Goal: Task Accomplishment & Management: Manage account settings

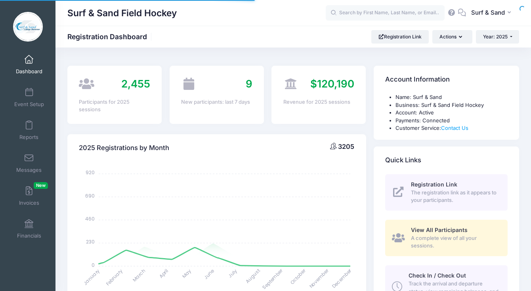
select select
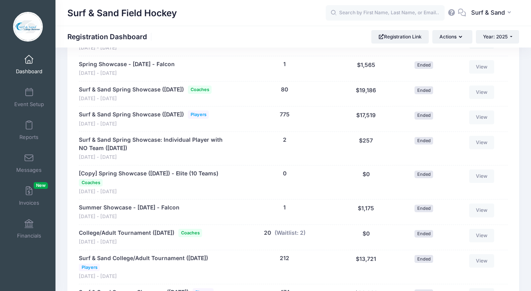
scroll to position [1267, 0]
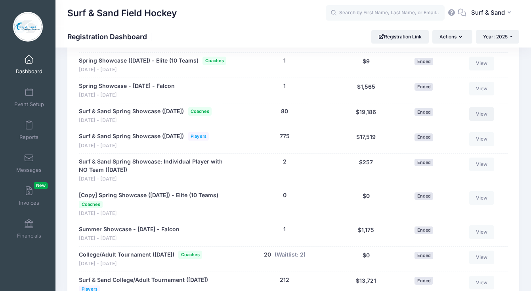
click at [485, 121] on link "View" at bounding box center [481, 113] width 25 height 13
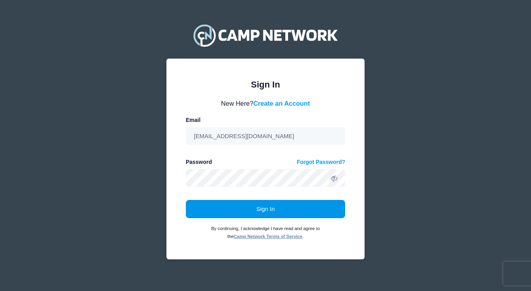
click at [303, 208] on button "Sign In" at bounding box center [266, 209] width 160 height 18
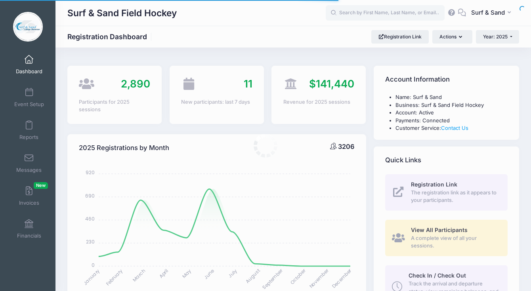
select select
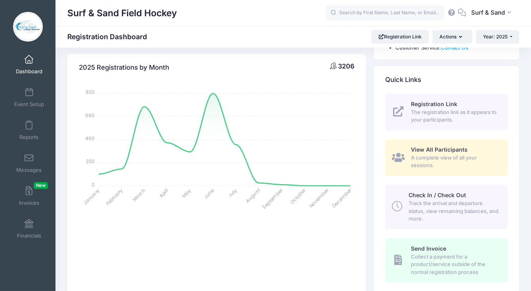
scroll to position [229, 0]
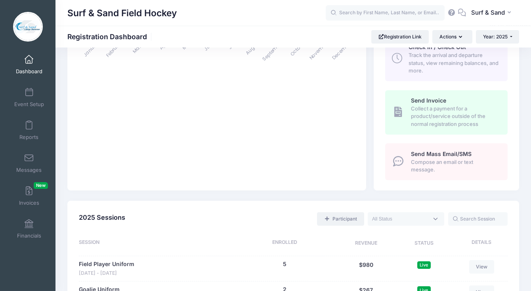
click at [354, 217] on link "Participant" at bounding box center [340, 218] width 47 height 13
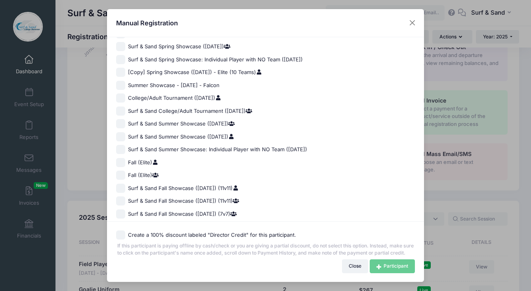
scroll to position [547, 0]
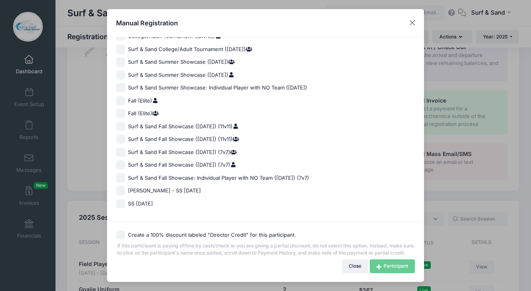
click at [199, 161] on span "Surf & Sand Fall Showcase (Nov 16, 2025) (7v7)" at bounding box center [182, 165] width 109 height 8
click at [125, 160] on input "Surf & Sand Fall Showcase (Nov 16, 2025) (7v7)" at bounding box center [120, 164] width 9 height 9
checkbox input "true"
click at [385, 262] on link "Participant" at bounding box center [392, 266] width 45 height 13
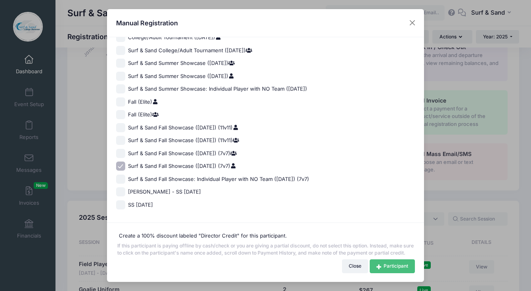
scroll to position [546, 0]
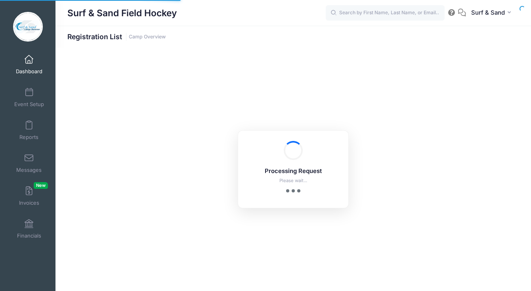
select select "10"
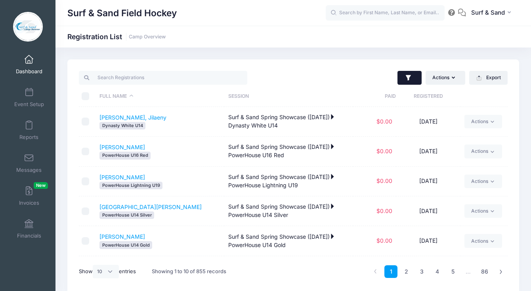
click at [407, 76] on icon "button" at bounding box center [408, 78] width 5 height 6
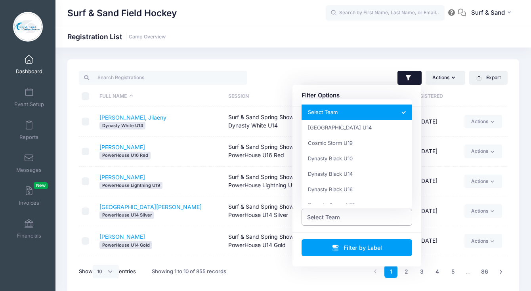
click at [364, 216] on span "Select Team" at bounding box center [357, 217] width 111 height 17
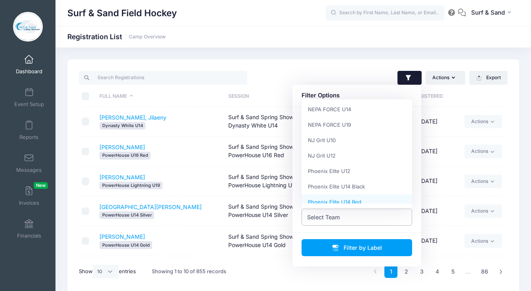
scroll to position [773, 0]
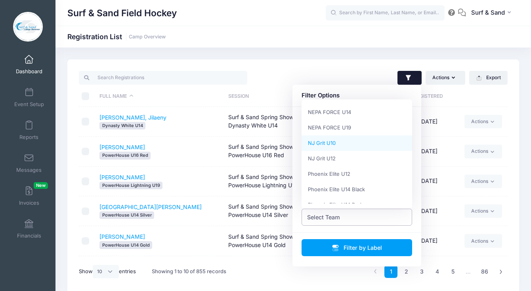
select select "NJ Grit U10"
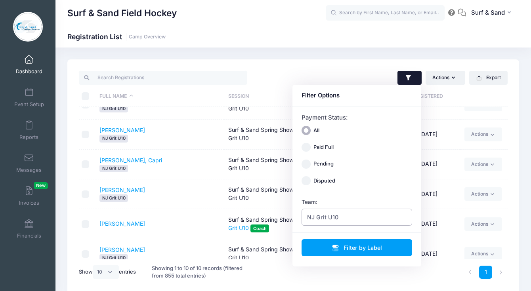
scroll to position [31, 0]
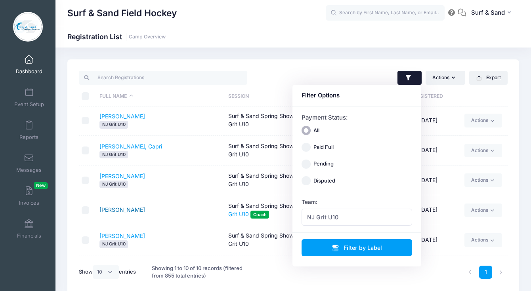
click at [124, 210] on link "[PERSON_NAME]" at bounding box center [122, 209] width 46 height 7
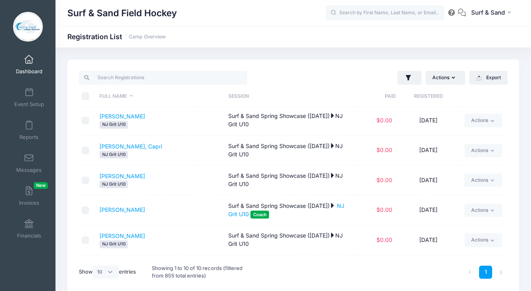
click at [29, 61] on span at bounding box center [29, 59] width 0 height 9
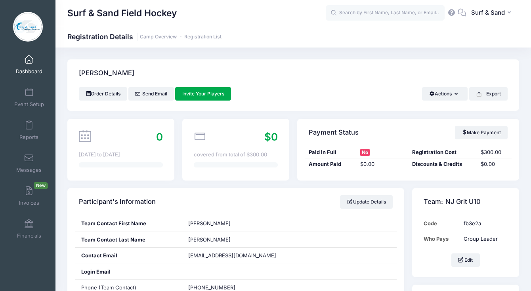
scroll to position [180, 0]
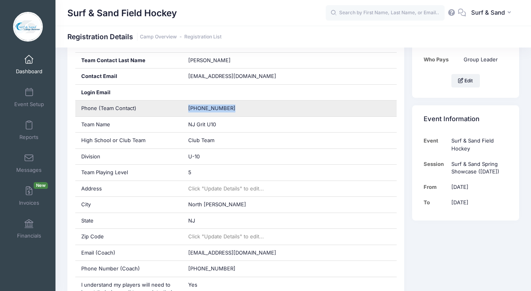
drag, startPoint x: 237, startPoint y: 109, endPoint x: 166, endPoint y: 110, distance: 70.5
click at [166, 110] on div "Phone (Team Contact) (732) 306-8332" at bounding box center [235, 109] width 321 height 16
copy div "(732) 306-8332"
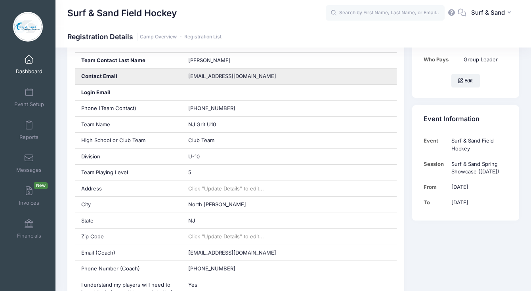
click at [209, 71] on div "njgritfieldhockeyclub@gmail.com" at bounding box center [289, 77] width 214 height 16
click at [210, 76] on span "njgritfieldhockeyclub@gmail.com" at bounding box center [232, 76] width 88 height 6
click at [210, 76] on span "[EMAIL_ADDRESS][DOMAIN_NAME]" at bounding box center [232, 76] width 88 height 6
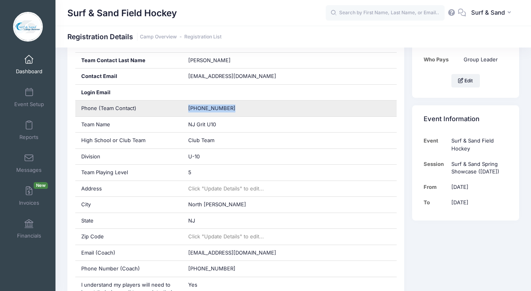
drag, startPoint x: 233, startPoint y: 110, endPoint x: 179, endPoint y: 110, distance: 54.3
click at [179, 110] on div "Phone (Team Contact) (732) 306-8332" at bounding box center [235, 109] width 321 height 16
copy div "(732) 306-8332"
click at [212, 108] on span "(732) 306-8332" at bounding box center [211, 108] width 47 height 6
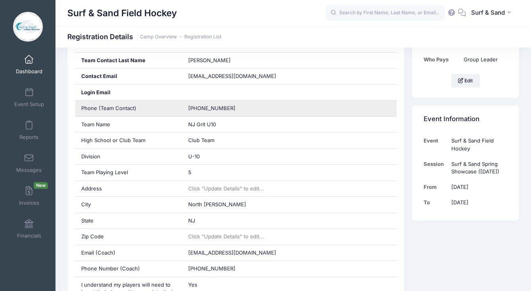
click at [212, 108] on span "(732) 306-8332" at bounding box center [211, 108] width 47 height 6
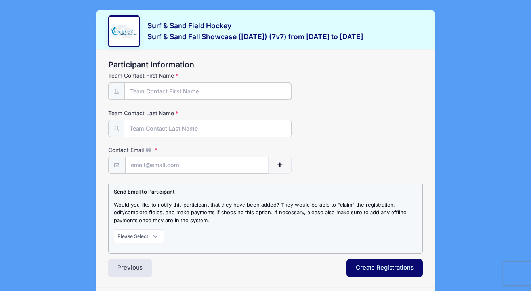
click at [197, 87] on input "Team Contact First Name" at bounding box center [207, 91] width 167 height 17
type input "[PERSON_NAME]"
click at [170, 165] on input "Contact Email" at bounding box center [197, 165] width 143 height 17
paste input "[EMAIL_ADDRESS][DOMAIN_NAME]"
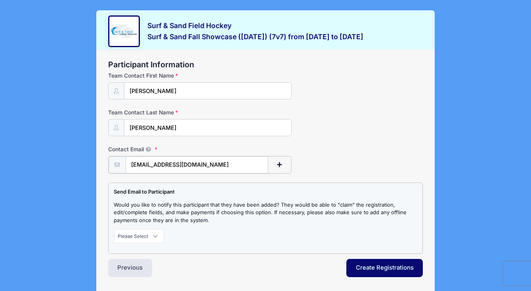
type input "[EMAIL_ADDRESS][DOMAIN_NAME]"
select select "1"
click option "Notify" at bounding box center [0, 0] width 0 height 0
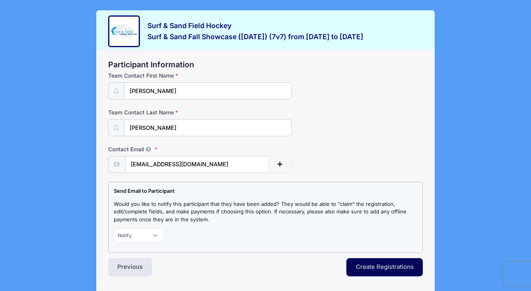
click at [370, 268] on button "Create Registrations" at bounding box center [384, 267] width 77 height 18
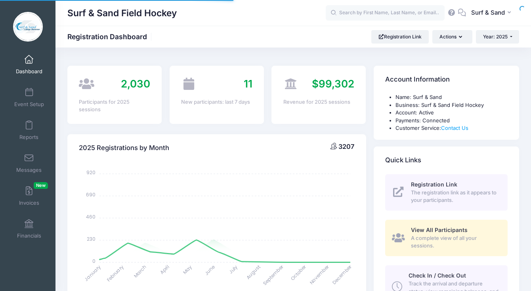
select select
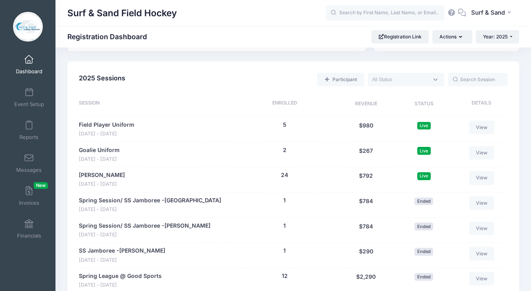
scroll to position [233, 0]
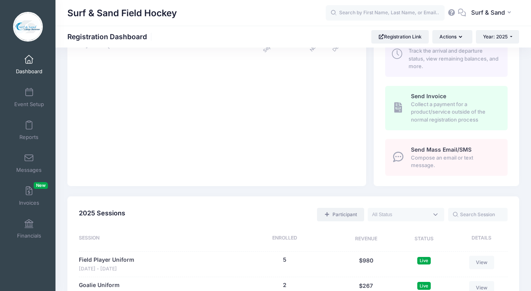
click at [348, 221] on link "Participant" at bounding box center [340, 214] width 47 height 13
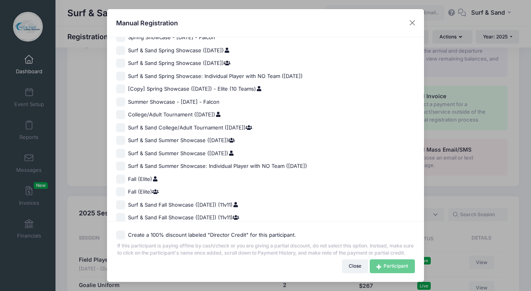
scroll to position [547, 0]
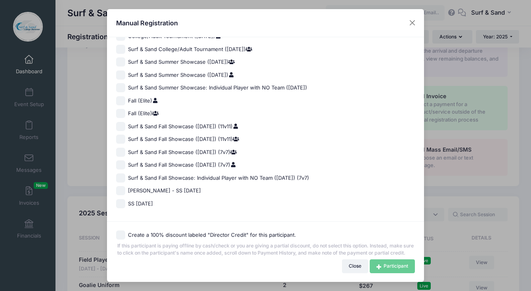
click at [181, 161] on span "Surf & Sand Fall Showcase (Nov 16, 2025) (7v7)" at bounding box center [182, 165] width 109 height 8
click at [125, 160] on input "Surf & Sand Fall Showcase ([DATE]) (7v7)" at bounding box center [120, 164] width 9 height 9
checkbox input "true"
click at [397, 263] on link "Participant" at bounding box center [392, 266] width 45 height 13
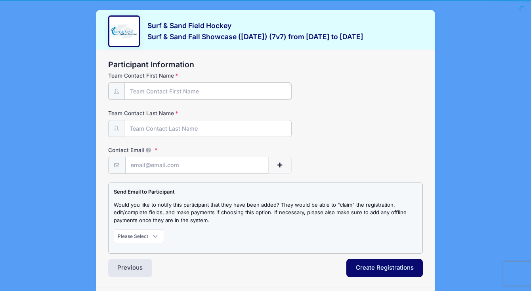
click at [239, 93] on input "Team Contact First Name" at bounding box center [207, 91] width 167 height 17
type input "[PERSON_NAME]"
type input "Cosse"
click at [234, 163] on input "Contact Email" at bounding box center [197, 165] width 143 height 17
paste input "njgritfieldhockeyclub@gmail.com"
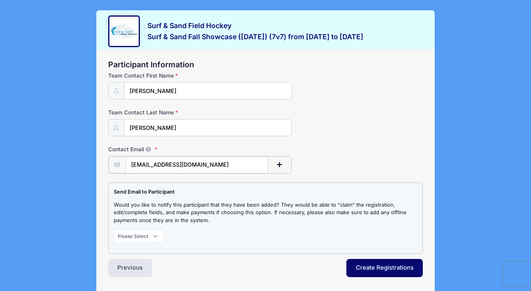
type input "njgritfieldhockeyclub@gmail.com"
select select "1"
click option "Notify" at bounding box center [0, 0] width 0 height 0
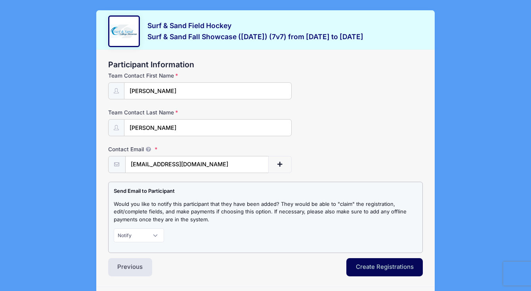
click at [361, 265] on button "Create Registrations" at bounding box center [384, 267] width 77 height 18
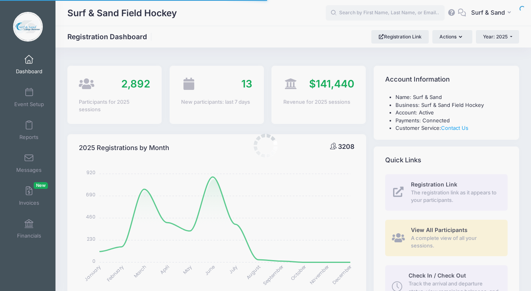
select select
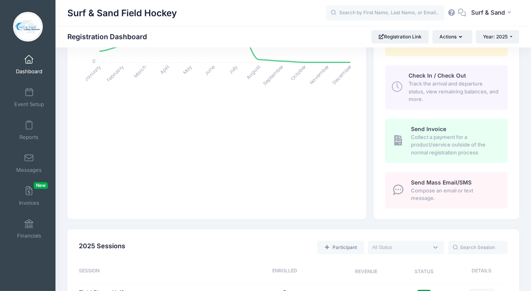
scroll to position [256, 0]
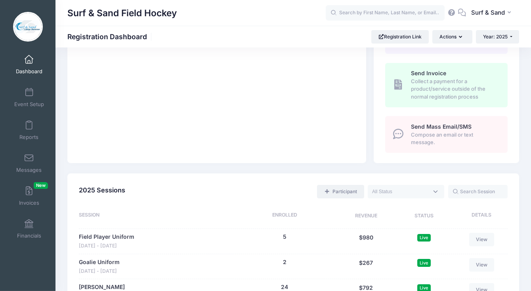
click at [348, 191] on link "Participant" at bounding box center [340, 191] width 47 height 13
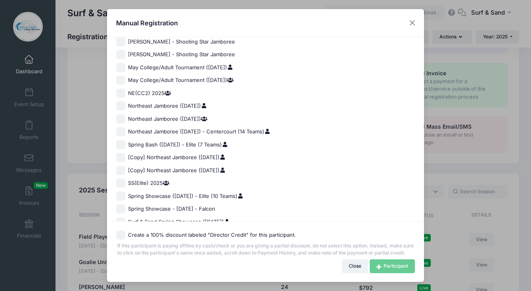
scroll to position [547, 0]
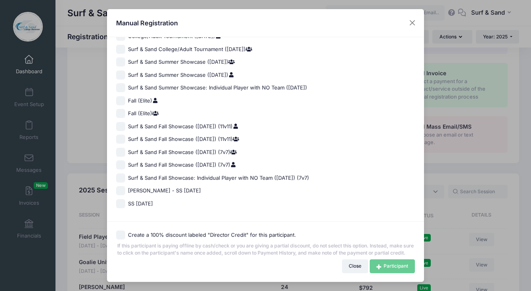
click at [203, 161] on span "Surf & Sand Fall Showcase ([DATE]) (7v7)" at bounding box center [182, 165] width 109 height 8
click at [125, 160] on input "Surf & Sand Fall Showcase (Nov 16, 2025) (7v7)" at bounding box center [120, 164] width 9 height 9
checkbox input "true"
click at [398, 265] on link "Participant" at bounding box center [392, 266] width 45 height 13
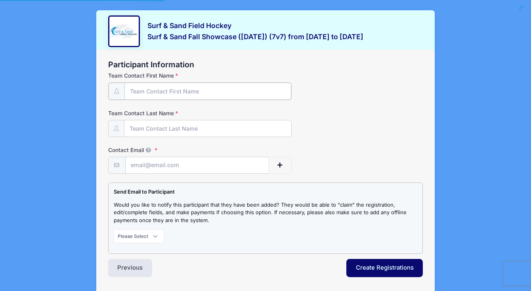
click at [244, 90] on input "Team Contact First Name" at bounding box center [207, 91] width 167 height 17
type input "[PERSON_NAME]"
click at [187, 163] on input "Contact Email" at bounding box center [197, 165] width 143 height 17
paste input "[EMAIL_ADDRESS][DOMAIN_NAME]"
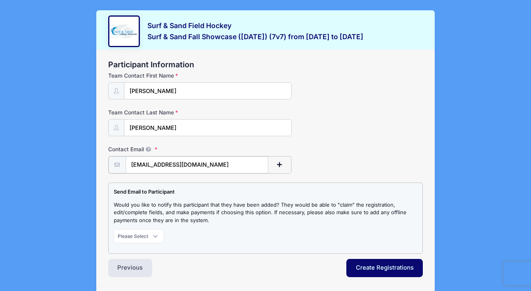
type input "[EMAIL_ADDRESS][DOMAIN_NAME]"
select select "1"
click option "Notify" at bounding box center [0, 0] width 0 height 0
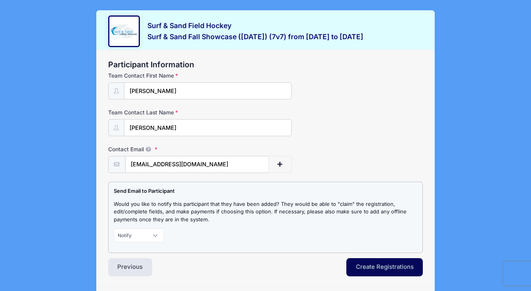
click at [382, 266] on button "Create Registrations" at bounding box center [384, 267] width 77 height 18
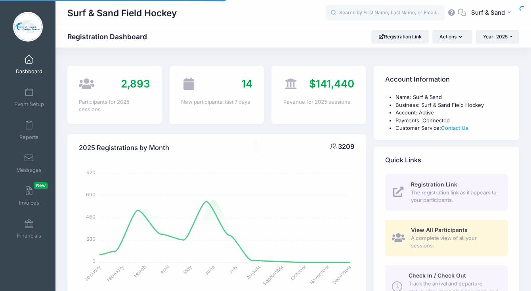
select select
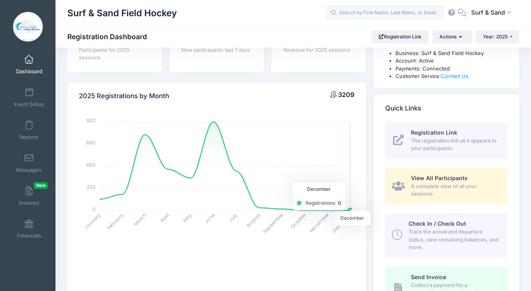
scroll to position [252, 0]
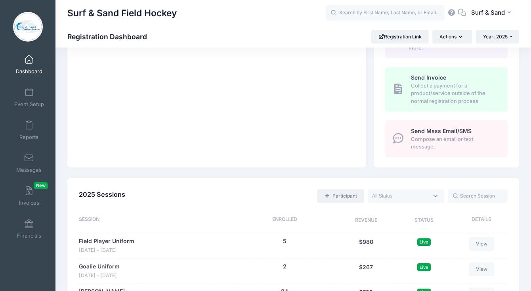
click at [342, 195] on link "Participant" at bounding box center [340, 195] width 47 height 13
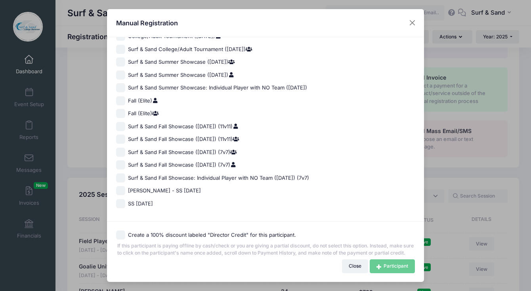
scroll to position [547, 0]
click at [173, 161] on span "Surf & Sand Fall Showcase (Nov 16, 2025) (7v7)" at bounding box center [182, 165] width 109 height 8
click at [125, 160] on input "Surf & Sand Fall Showcase (Nov 16, 2025) (7v7)" at bounding box center [120, 164] width 9 height 9
checkbox input "true"
click at [404, 265] on link "Participant" at bounding box center [392, 266] width 45 height 13
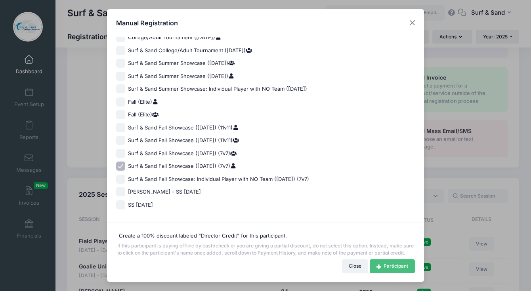
scroll to position [546, 0]
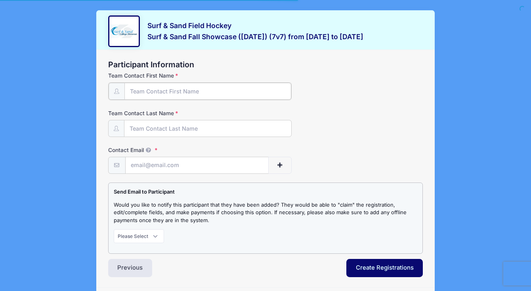
click at [224, 88] on input "Team Contact First Name" at bounding box center [207, 91] width 167 height 17
type input "[PERSON_NAME]"
click at [182, 169] on input "Contact Email" at bounding box center [197, 165] width 143 height 17
paste input "[EMAIL_ADDRESS][DOMAIN_NAME]"
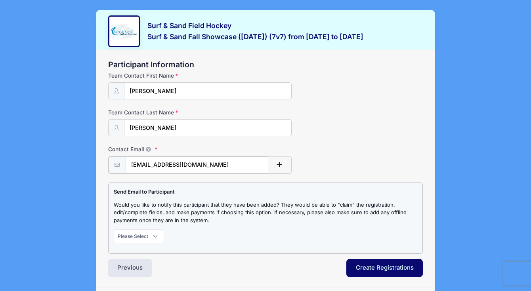
type input "[EMAIL_ADDRESS][DOMAIN_NAME]"
select select "1"
click option "Notify" at bounding box center [0, 0] width 0 height 0
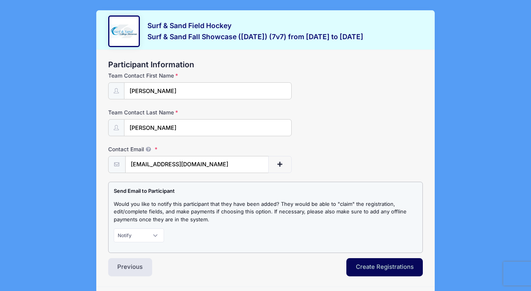
click at [384, 267] on button "Create Registrations" at bounding box center [384, 267] width 77 height 18
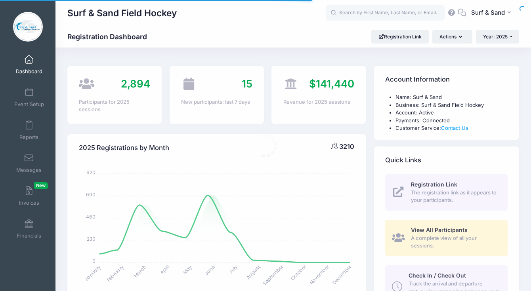
select select
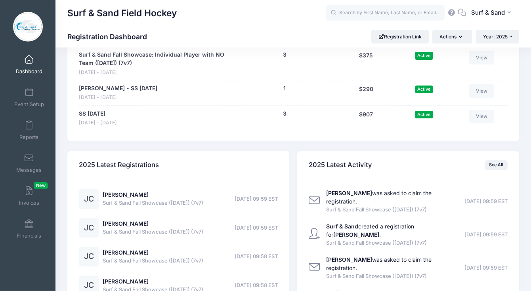
scroll to position [1759, 0]
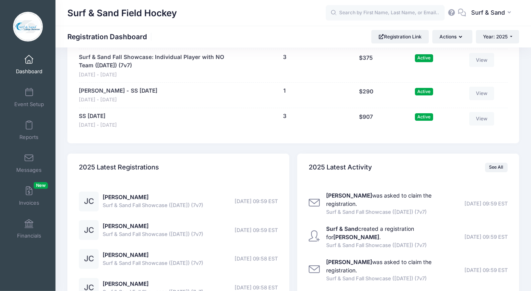
click at [489, 42] on link "View" at bounding box center [481, 34] width 25 height 13
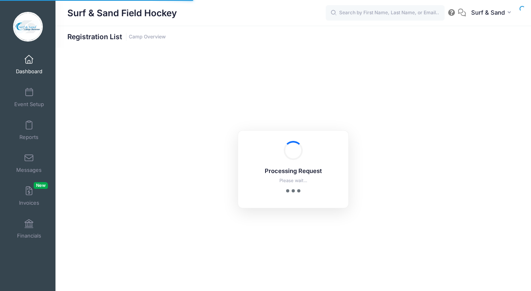
select select "10"
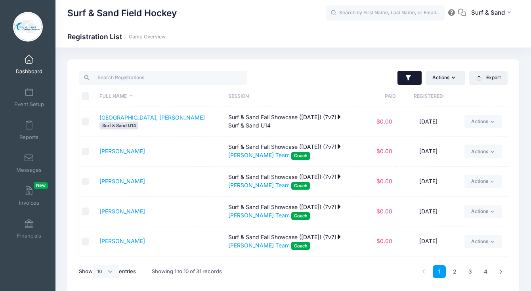
click at [405, 78] on icon "button" at bounding box center [409, 78] width 8 height 8
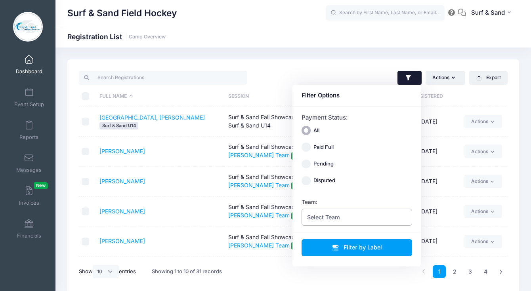
click at [341, 222] on span "Select Team" at bounding box center [357, 217] width 111 height 17
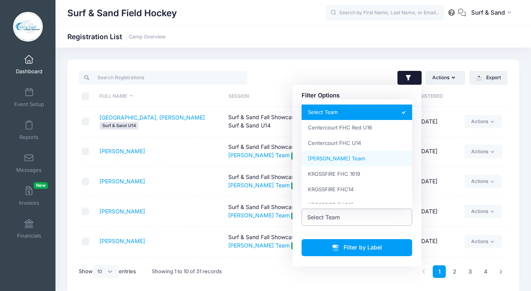
select select "Jill Cosse Team"
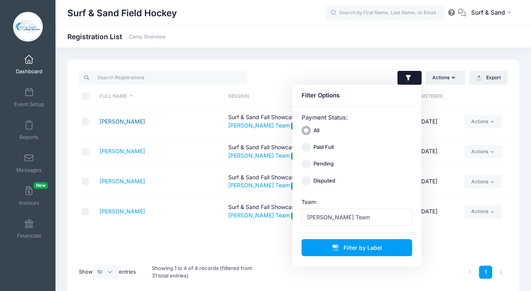
click at [115, 121] on link "Cosse, Jill" at bounding box center [122, 121] width 46 height 7
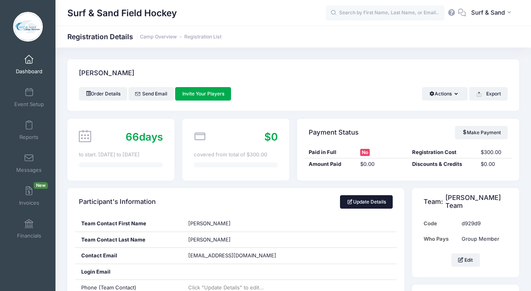
click at [354, 196] on link "Update Details" at bounding box center [366, 201] width 53 height 13
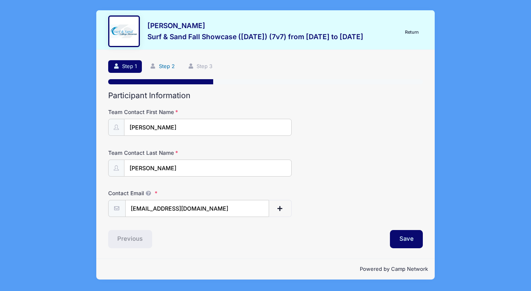
click at [167, 67] on link "Step 2" at bounding box center [162, 66] width 35 height 13
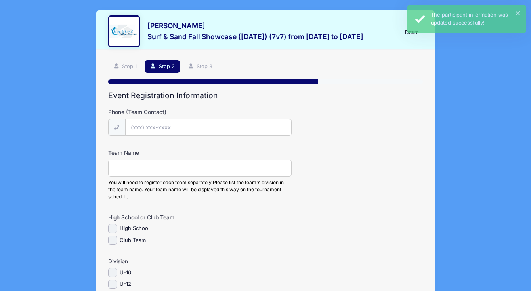
click at [183, 131] on input "Phone (Team Contact)" at bounding box center [208, 127] width 166 height 17
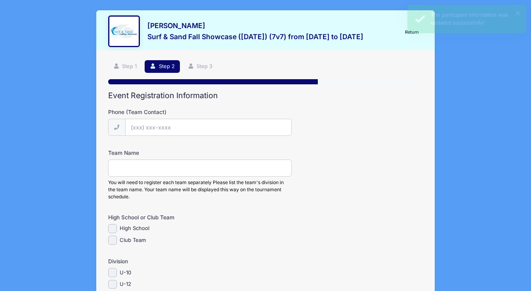
paste input "[PHONE_NUMBER]"
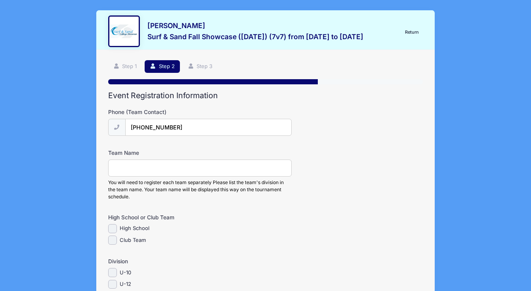
type input "[PHONE_NUMBER]"
click at [160, 166] on input "Team Name" at bounding box center [200, 168] width 184 height 17
type input "NJ Grit Black U10"
click at [125, 239] on label "Club Team" at bounding box center [133, 241] width 26 height 8
click at [117, 239] on input "Club Team" at bounding box center [112, 240] width 9 height 9
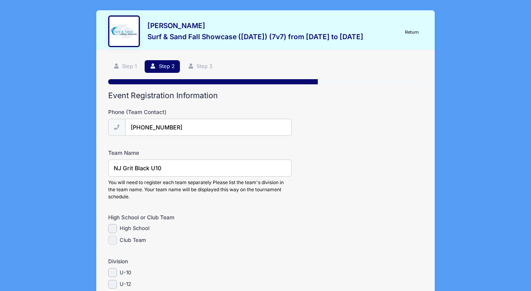
checkbox input "true"
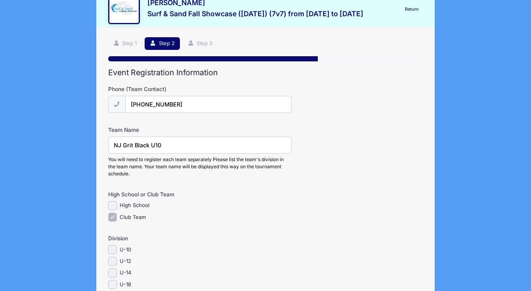
scroll to position [61, 0]
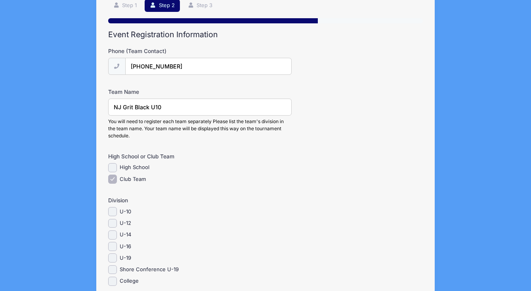
click at [119, 211] on div "U-10" at bounding box center [200, 211] width 184 height 9
click at [113, 211] on input "U-10" at bounding box center [112, 211] width 9 height 9
checkbox input "true"
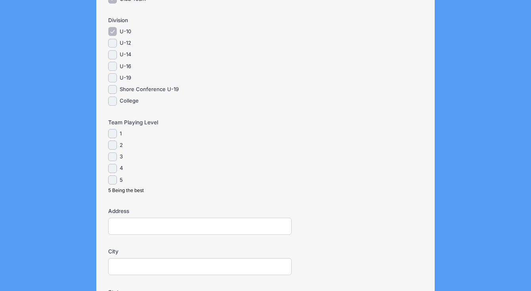
scroll to position [460, 0]
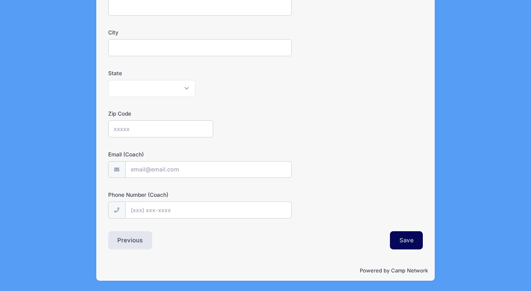
click at [416, 242] on button "Save" at bounding box center [406, 240] width 33 height 18
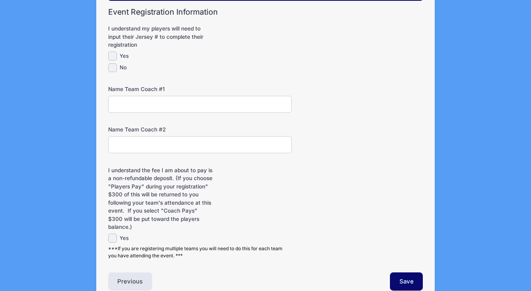
scroll to position [124, 0]
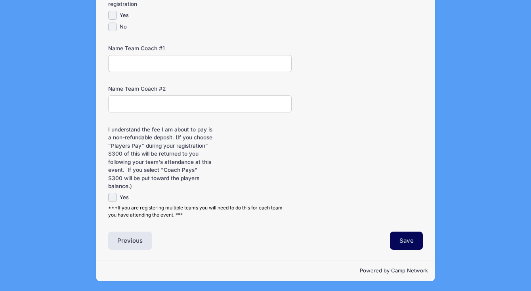
click at [411, 243] on button "Save" at bounding box center [406, 241] width 33 height 18
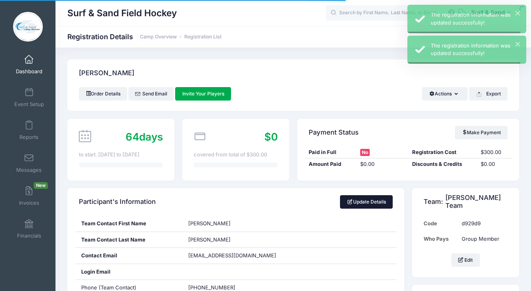
click at [361, 202] on link "Update Details" at bounding box center [366, 201] width 53 height 13
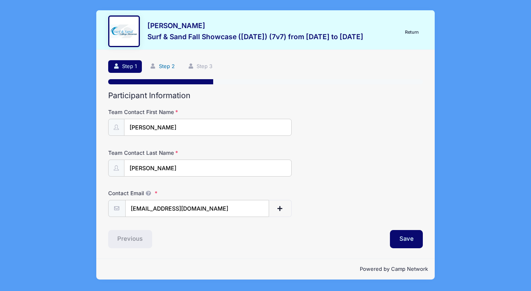
click at [169, 68] on link "Step 2" at bounding box center [162, 66] width 35 height 13
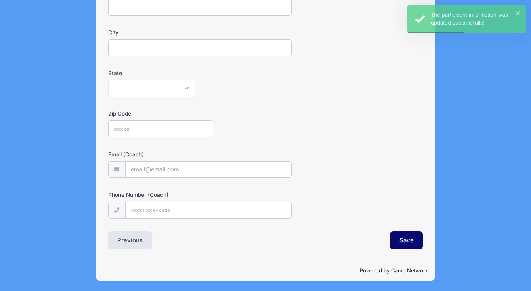
scroll to position [347, 0]
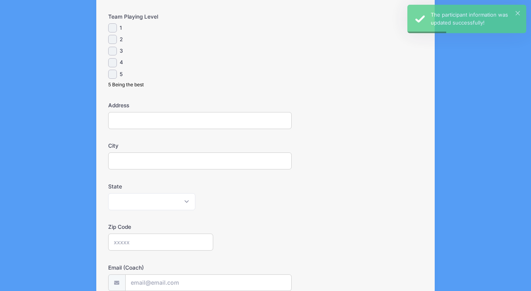
click at [184, 164] on input "City" at bounding box center [200, 161] width 184 height 17
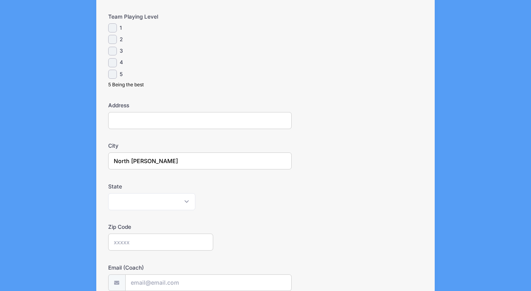
type input "North [PERSON_NAME]"
click at [108, 193] on select "[US_STATE] [US_STATE] [US_STATE] [US_STATE] [US_STATE] Armed Forces Africa Arme…" at bounding box center [151, 201] width 87 height 17
select select "NJ"
click option "[US_STATE]" at bounding box center [0, 0] width 0 height 0
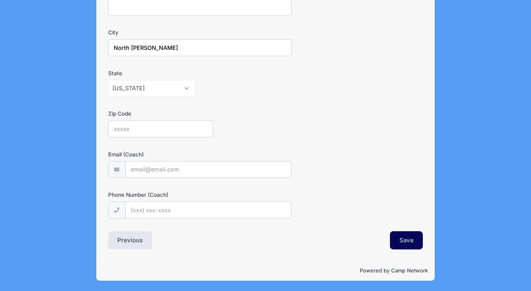
click at [403, 242] on button "Save" at bounding box center [406, 240] width 33 height 18
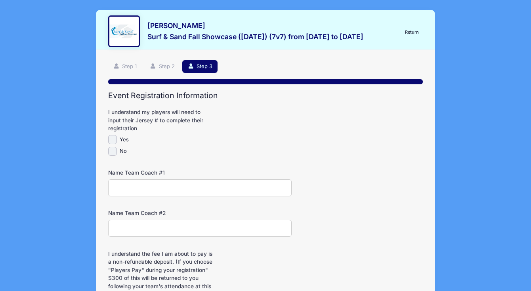
scroll to position [124, 0]
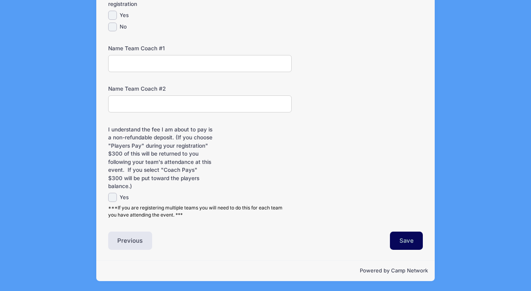
click at [399, 241] on button "Save" at bounding box center [406, 241] width 33 height 18
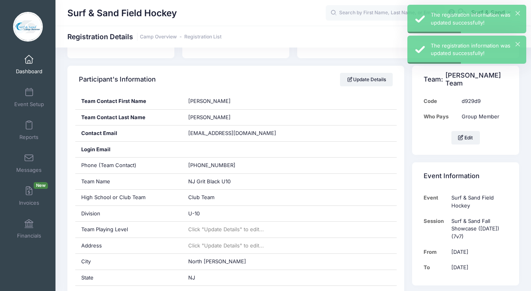
scroll to position [120, 0]
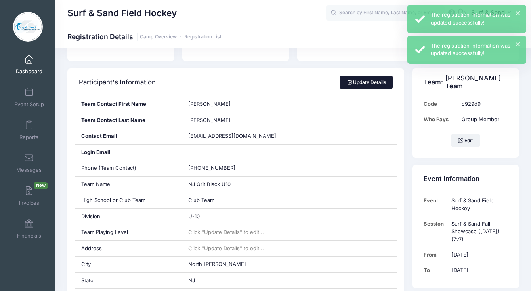
click at [376, 84] on link "Update Details" at bounding box center [366, 82] width 53 height 13
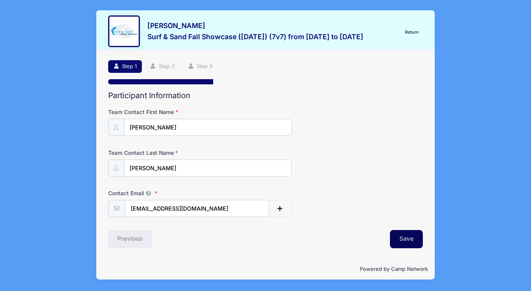
click at [407, 235] on button "Save" at bounding box center [406, 239] width 33 height 18
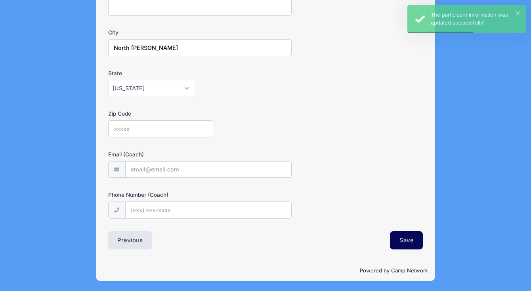
click at [414, 239] on button "Save" at bounding box center [406, 240] width 33 height 18
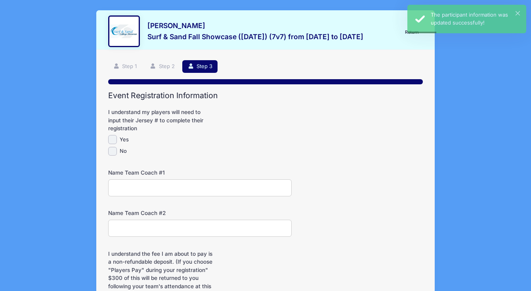
scroll to position [124, 0]
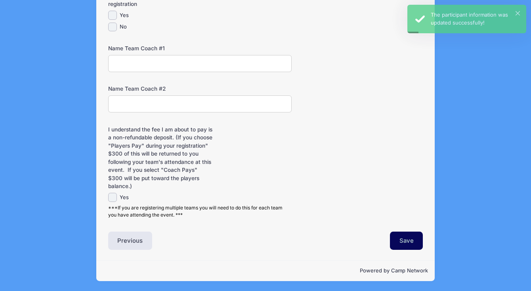
click at [415, 234] on button "Save" at bounding box center [406, 241] width 33 height 18
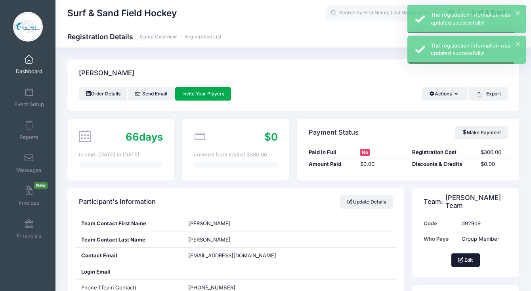
click at [466, 260] on button "Edit" at bounding box center [465, 260] width 29 height 13
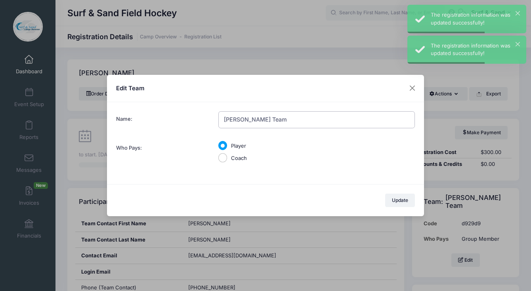
click at [258, 119] on input "Jill Cosse Team" at bounding box center [316, 119] width 197 height 17
click at [258, 119] on input "[PERSON_NAME] Team" at bounding box center [316, 119] width 197 height 17
click at [225, 159] on input "Coach" at bounding box center [222, 157] width 9 height 9
radio input "true"
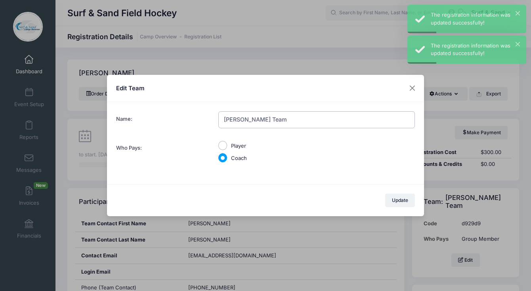
click at [244, 123] on input "[PERSON_NAME] Team" at bounding box center [316, 119] width 197 height 17
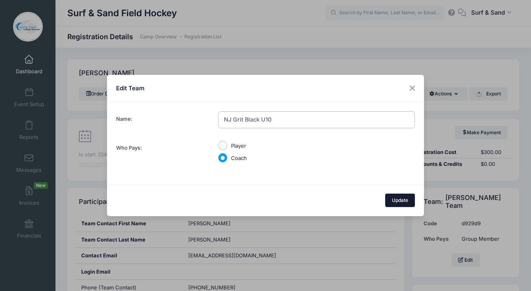
type input "NJ Grit Black U10"
click at [409, 198] on button "Update" at bounding box center [400, 200] width 30 height 13
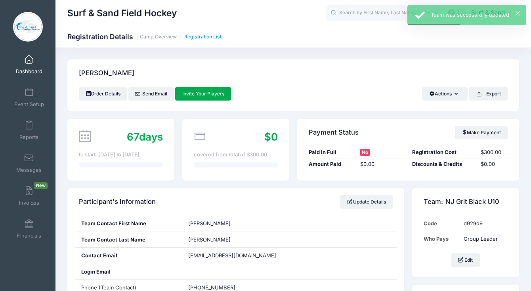
click at [211, 36] on link "Registration List" at bounding box center [202, 37] width 37 height 6
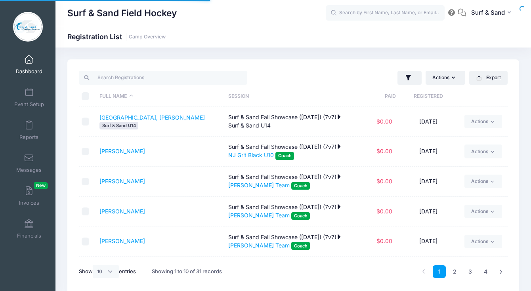
select select "10"
click at [405, 82] on button "button" at bounding box center [409, 78] width 24 height 14
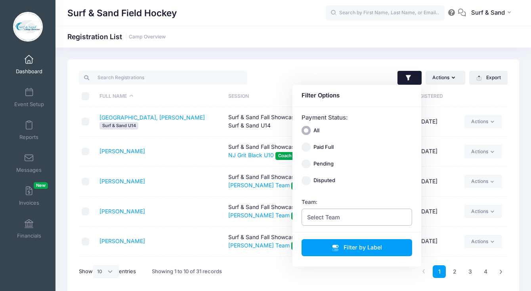
click at [367, 220] on span "Select Team" at bounding box center [357, 217] width 111 height 17
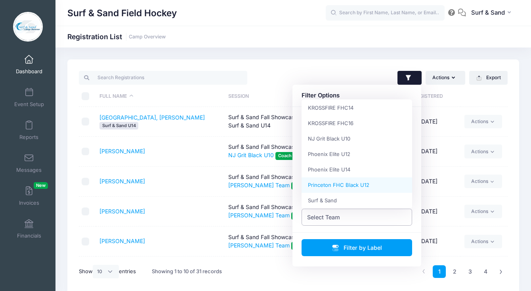
scroll to position [78, 0]
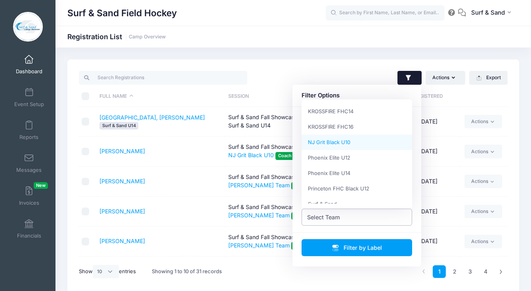
select select "NJ Grit Black U10"
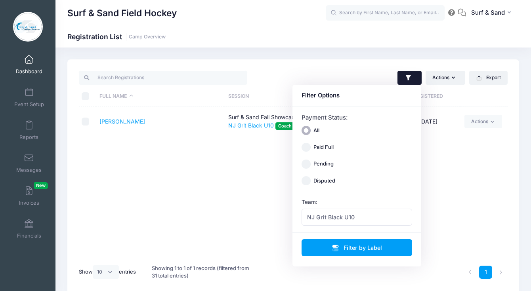
click at [183, 144] on div "Full Name Session Paid Registered Cosse, Jill Surf & Sand Fall Showcase (Nov 16…" at bounding box center [293, 183] width 429 height 153
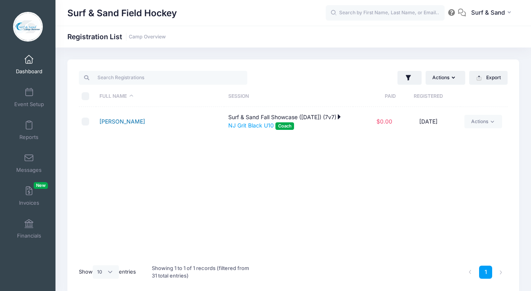
click at [117, 119] on link "[PERSON_NAME]" at bounding box center [122, 121] width 46 height 7
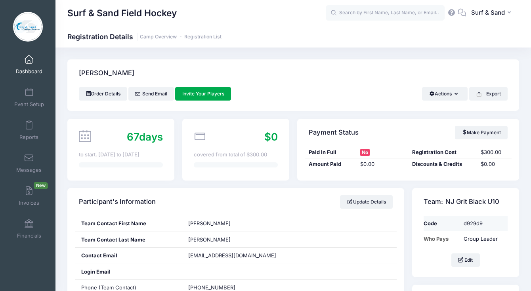
click at [475, 225] on td "d929d9" at bounding box center [484, 223] width 48 height 15
copy td "d929d9"
click at [213, 36] on link "Registration List" at bounding box center [202, 37] width 37 height 6
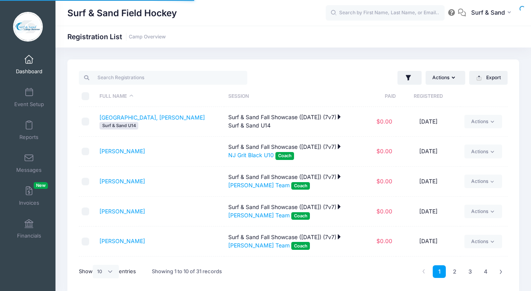
select select "10"
click at [404, 78] on button "button" at bounding box center [409, 78] width 24 height 14
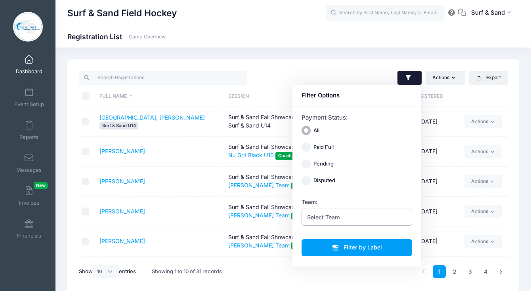
click at [365, 217] on span "Select Team" at bounding box center [357, 217] width 111 height 17
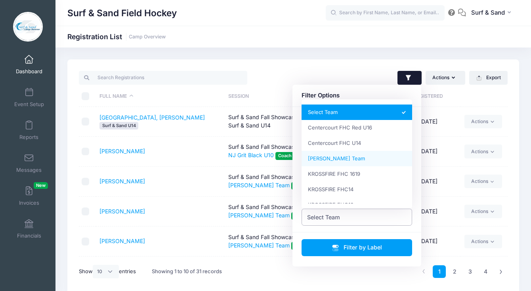
select select "Jill Cosse Team"
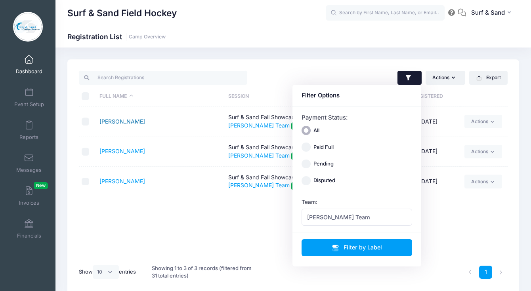
click at [118, 118] on link "[PERSON_NAME]" at bounding box center [122, 121] width 46 height 7
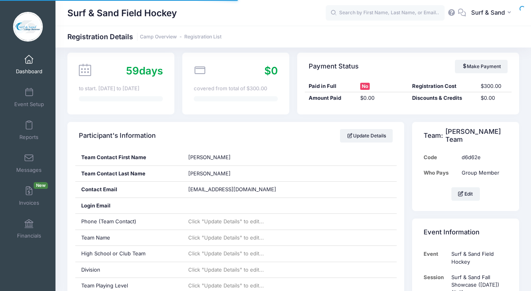
scroll to position [66, 0]
click at [472, 197] on button "Edit" at bounding box center [465, 193] width 29 height 13
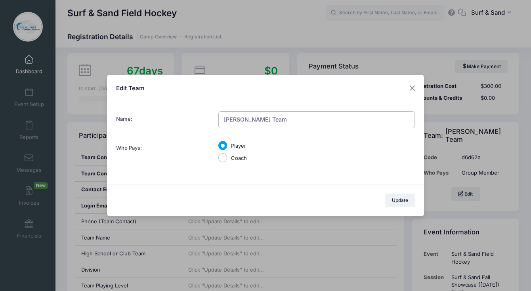
click at [261, 126] on input "Jill Cosse Team" at bounding box center [316, 119] width 197 height 17
click at [238, 155] on label "Coach" at bounding box center [239, 159] width 16 height 8
click at [227, 155] on input "Coach" at bounding box center [222, 157] width 9 height 9
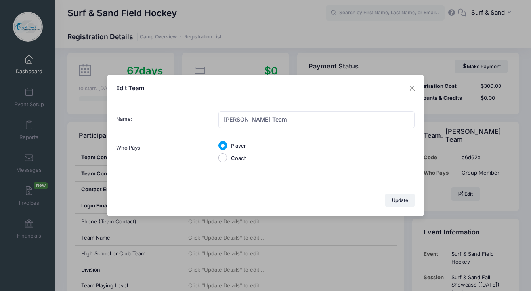
radio input "true"
click at [249, 117] on input "Jill Cosse Team" at bounding box center [316, 119] width 197 height 17
type input "NJ Grit White U10"
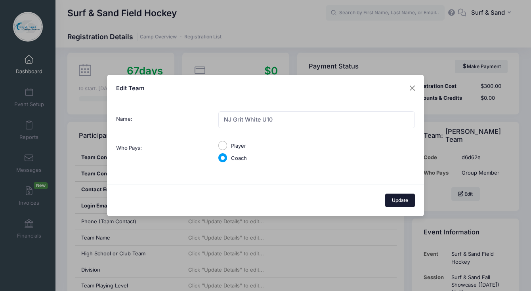
click at [400, 203] on button "Update" at bounding box center [400, 200] width 30 height 13
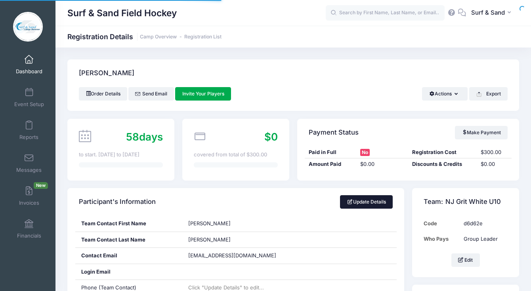
click at [380, 204] on link "Update Details" at bounding box center [366, 201] width 53 height 13
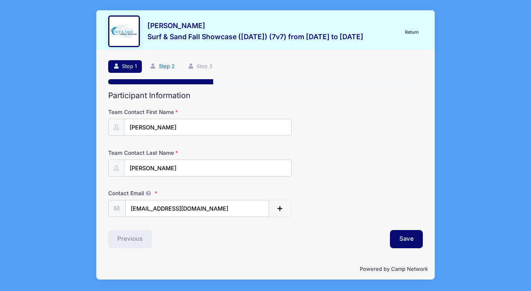
click at [173, 64] on link "Step 2" at bounding box center [162, 66] width 35 height 13
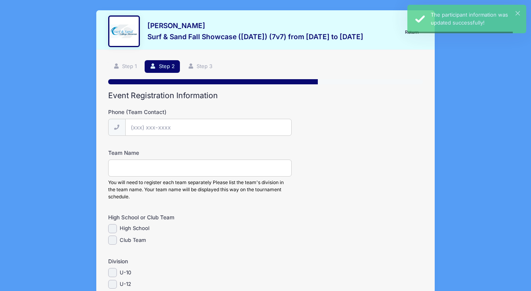
click at [187, 130] on input "Phone (Team Contact)" at bounding box center [208, 127] width 166 height 17
paste input "(929) 9"
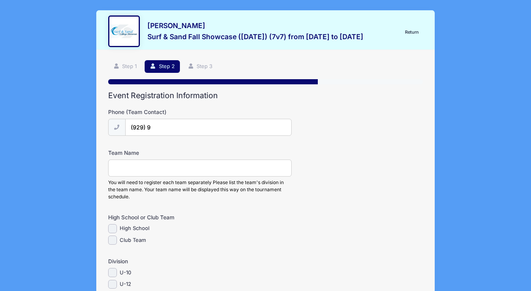
click at [152, 130] on input "(929) 9" at bounding box center [208, 127] width 166 height 17
paste input "732) 306-8332"
type input "(732) 306-8332"
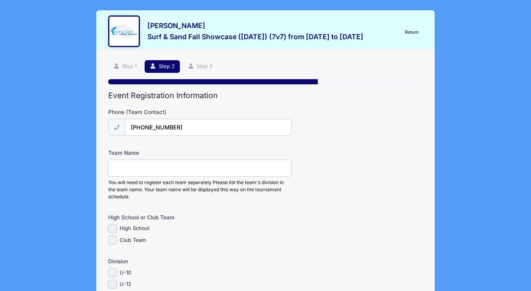
click at [142, 161] on input "Team Name" at bounding box center [200, 168] width 184 height 17
type input "NJ Grit White U10"
click at [147, 239] on div "Club Team" at bounding box center [200, 240] width 184 height 9
click at [138, 241] on label "Club Team" at bounding box center [133, 241] width 26 height 8
click at [117, 241] on input "Club Team" at bounding box center [112, 240] width 9 height 9
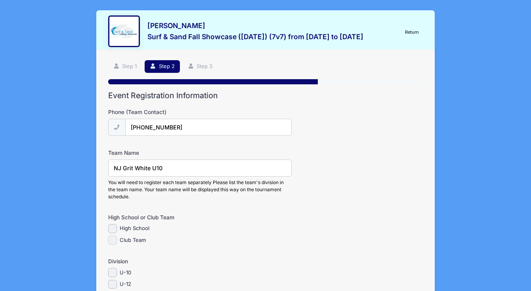
checkbox input "true"
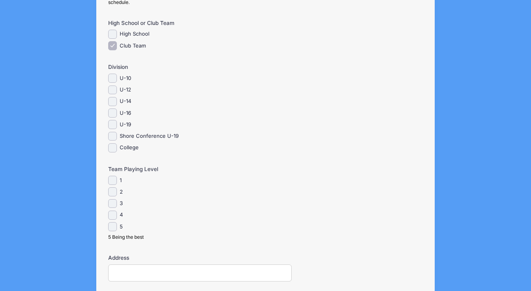
click at [127, 75] on label "U-10" at bounding box center [125, 79] width 11 height 8
click at [117, 75] on input "U-10" at bounding box center [112, 78] width 9 height 9
checkbox input "true"
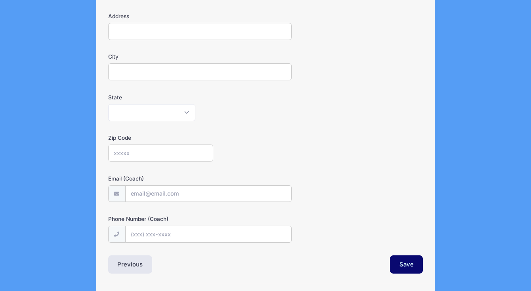
scroll to position [436, 0]
click at [405, 269] on button "Save" at bounding box center [406, 265] width 33 height 18
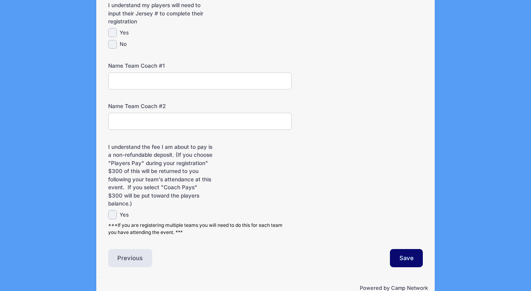
scroll to position [124, 0]
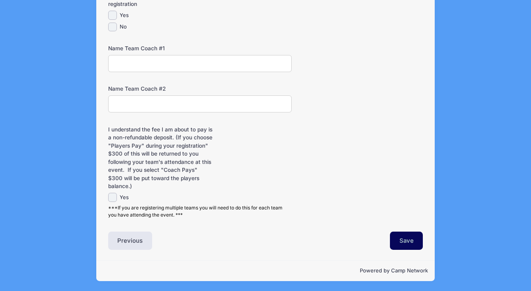
click at [402, 246] on button "Save" at bounding box center [406, 241] width 33 height 18
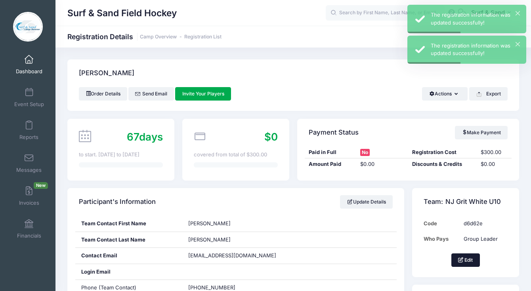
click at [467, 258] on button "Edit" at bounding box center [465, 260] width 29 height 13
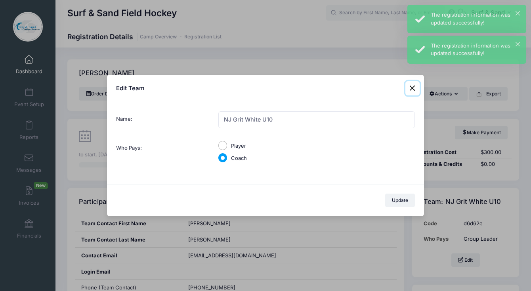
click at [409, 88] on button at bounding box center [412, 88] width 14 height 14
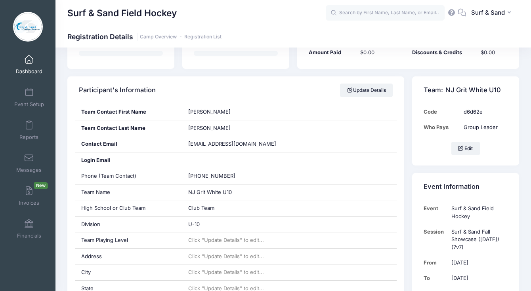
scroll to position [76, 0]
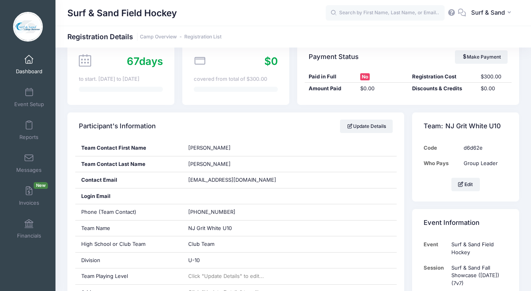
click at [380, 117] on div "Update Details" at bounding box center [366, 126] width 53 height 23
click at [378, 123] on link "Update Details" at bounding box center [366, 126] width 53 height 13
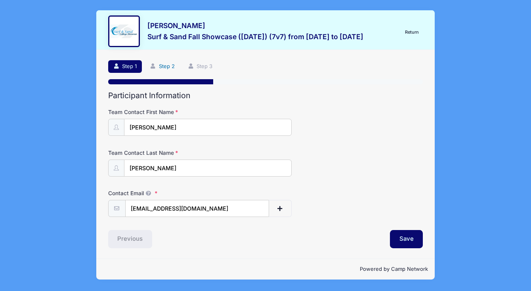
click at [177, 72] on link "Step 2" at bounding box center [162, 66] width 35 height 13
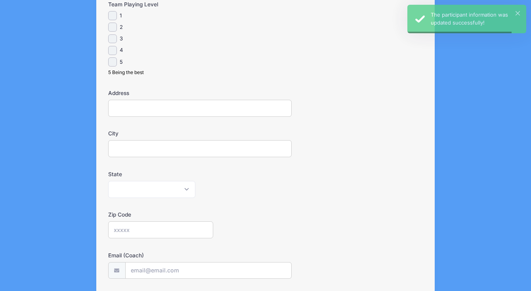
scroll to position [392, 0]
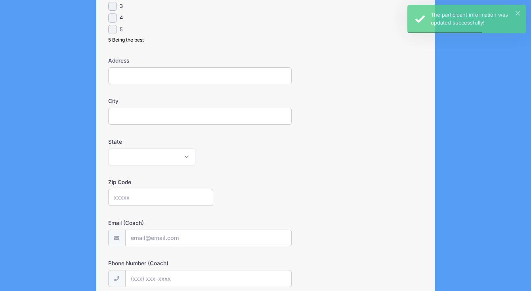
click at [174, 120] on input "City" at bounding box center [200, 116] width 184 height 17
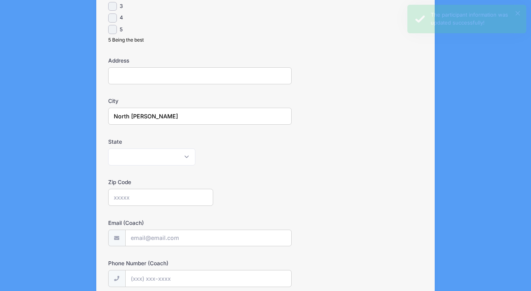
type input "North [PERSON_NAME]"
click at [108, 149] on select "[US_STATE] [US_STATE] [US_STATE] [US_STATE] [US_STATE] Armed Forces Africa Arme…" at bounding box center [151, 157] width 87 height 17
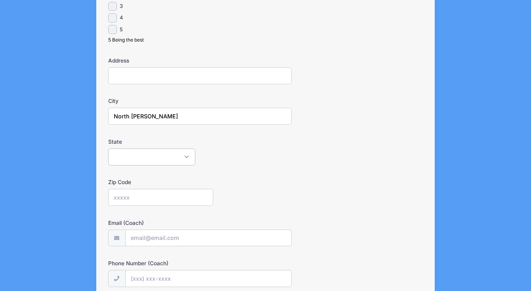
select select "NJ"
click option "[US_STATE]" at bounding box center [0, 0] width 0 height 0
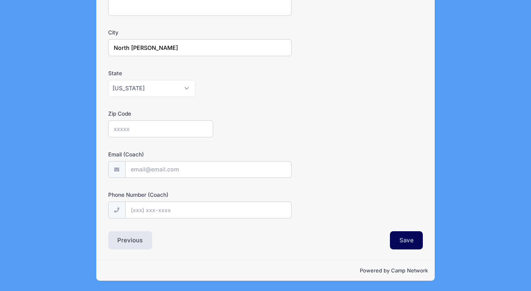
click at [403, 240] on button "Save" at bounding box center [406, 240] width 33 height 18
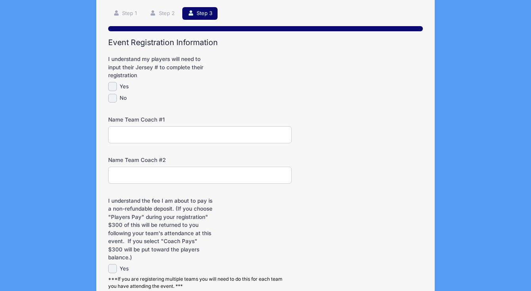
scroll to position [124, 0]
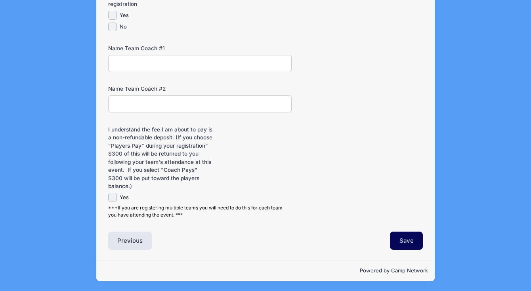
click at [402, 235] on button "Save" at bounding box center [406, 241] width 33 height 18
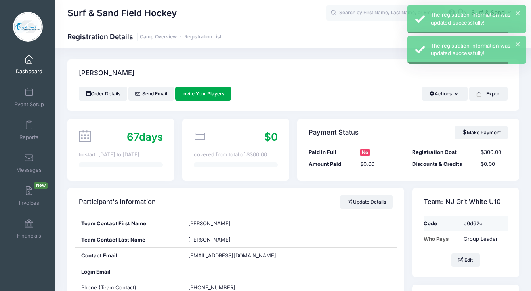
click at [477, 225] on td "d6d62e" at bounding box center [484, 223] width 48 height 15
copy td "d6d62e"
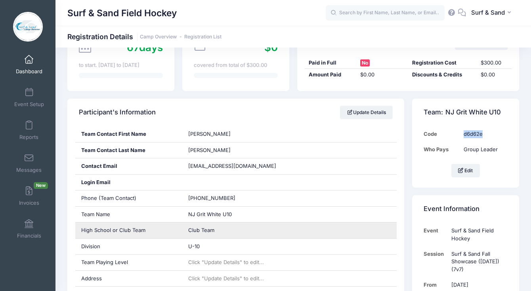
scroll to position [97, 0]
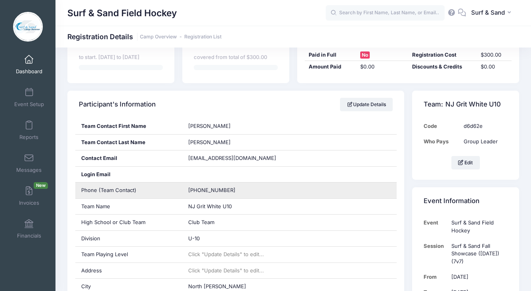
drag, startPoint x: 242, startPoint y: 187, endPoint x: 217, endPoint y: 191, distance: 25.3
click at [168, 187] on div "Phone (Team Contact) [PHONE_NUMBER]" at bounding box center [235, 191] width 321 height 16
click at [222, 192] on span "[PHONE_NUMBER]" at bounding box center [211, 190] width 47 height 6
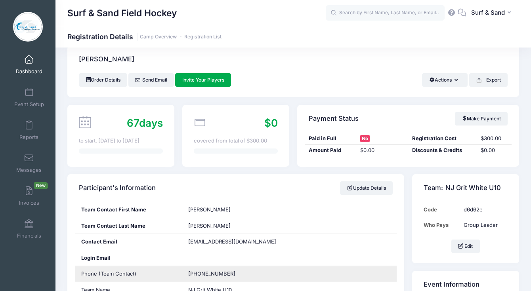
scroll to position [0, 0]
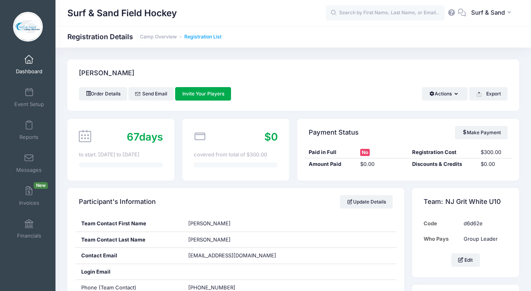
click at [198, 37] on link "Registration List" at bounding box center [202, 37] width 37 height 6
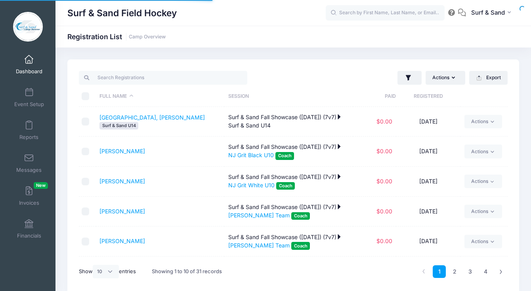
select select "10"
click at [409, 80] on icon "button" at bounding box center [409, 78] width 8 height 8
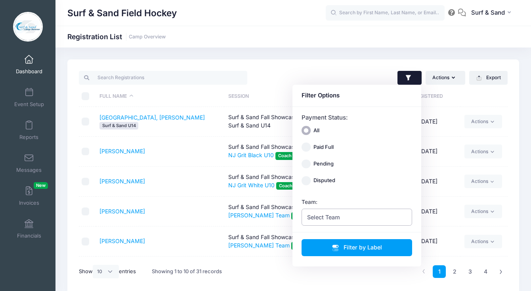
click at [362, 216] on span "Select Team" at bounding box center [357, 217] width 111 height 17
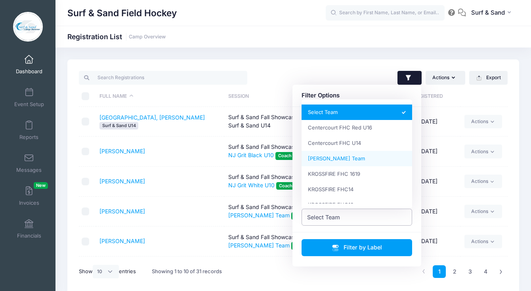
select select "[PERSON_NAME] Team"
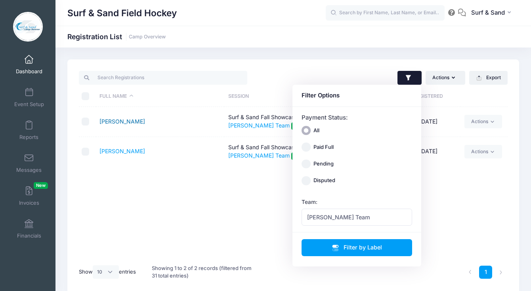
click at [120, 121] on link "[PERSON_NAME]" at bounding box center [122, 121] width 46 height 7
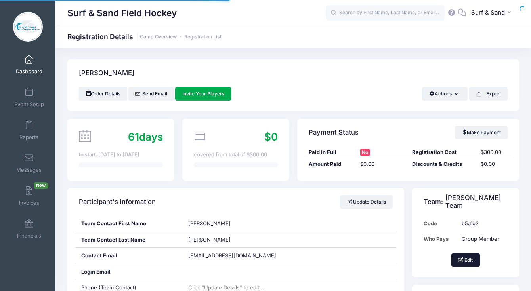
click at [475, 260] on button "Edit" at bounding box center [465, 260] width 29 height 13
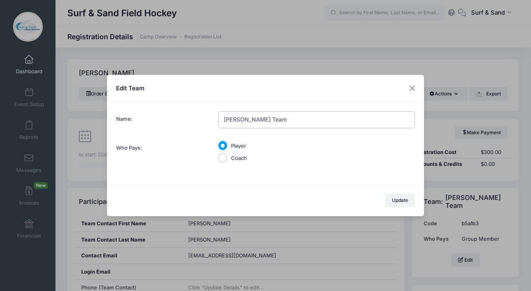
click at [273, 124] on input "[PERSON_NAME] Team" at bounding box center [316, 119] width 197 height 17
type input "NJ Grit U12"
click at [229, 160] on div "Coach" at bounding box center [316, 158] width 197 height 8
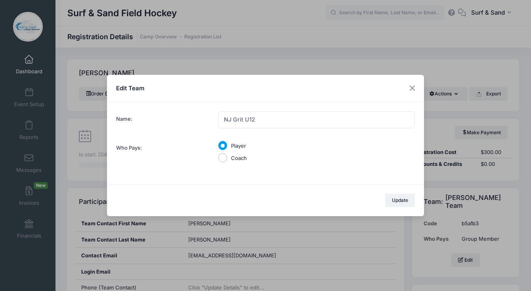
click at [227, 160] on input "Coach" at bounding box center [222, 157] width 9 height 9
radio input "true"
click at [404, 202] on button "Update" at bounding box center [400, 200] width 30 height 13
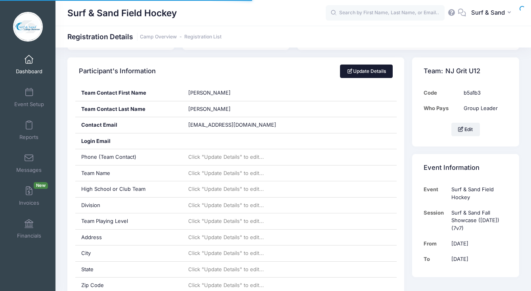
scroll to position [131, 0]
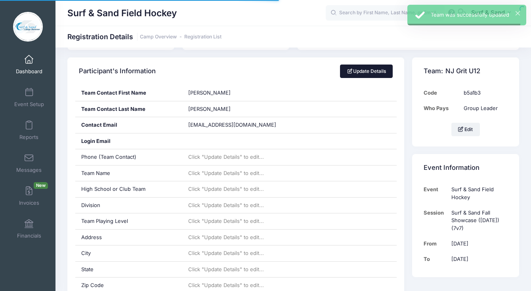
click at [369, 67] on link "Update Details" at bounding box center [366, 71] width 53 height 13
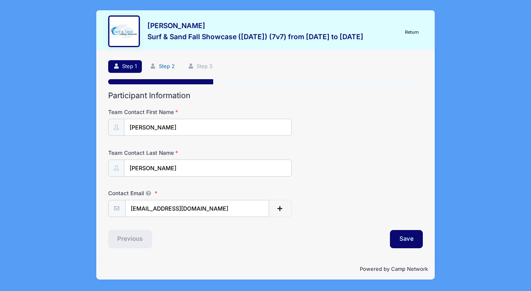
click at [166, 68] on link "Step 2" at bounding box center [162, 66] width 35 height 13
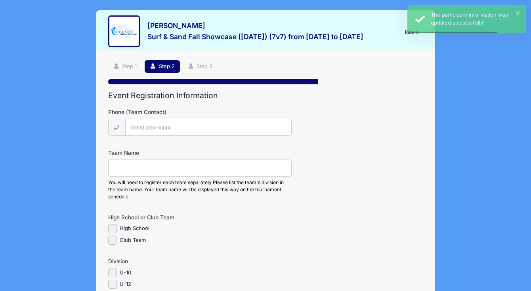
click at [203, 126] on input "Phone (Team Contact)" at bounding box center [208, 127] width 166 height 17
paste input "(732) 306-8332"
type input "(732) 306-8332"
click at [184, 172] on input "Team Name" at bounding box center [200, 168] width 184 height 17
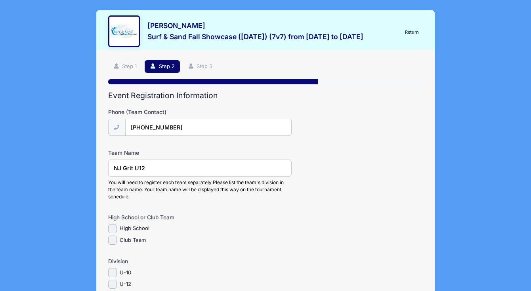
type input "NJ Grit U12"
click at [140, 241] on label "Club Team" at bounding box center [133, 241] width 26 height 8
click at [117, 241] on input "Club Team" at bounding box center [112, 240] width 9 height 9
checkbox input "true"
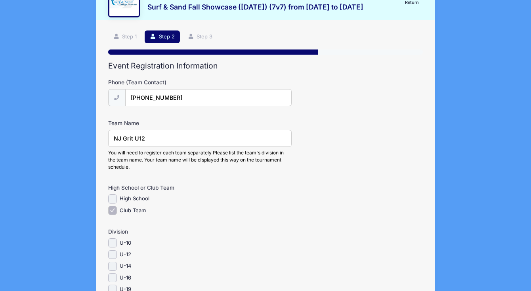
scroll to position [73, 0]
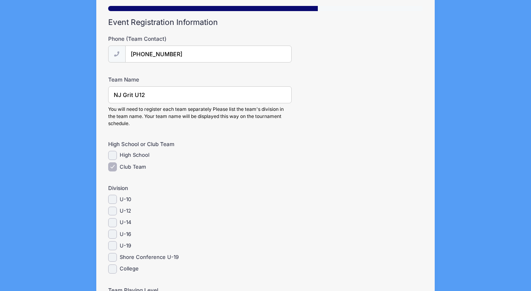
click at [123, 210] on label "U-12" at bounding box center [125, 211] width 11 height 8
click at [117, 210] on input "U-12" at bounding box center [112, 211] width 9 height 9
checkbox input "true"
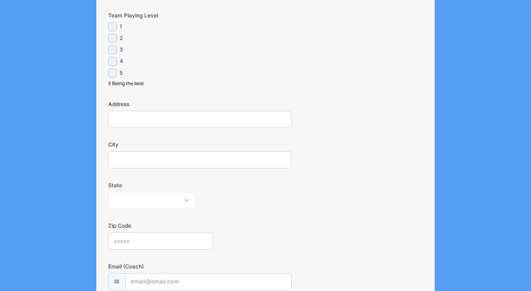
click at [165, 164] on input "City" at bounding box center [200, 159] width 184 height 17
type input "North Caldwell"
click at [108, 192] on select "Alabama Alaska American Samoa Arizona Arkansas Armed Forces Africa Armed Forces…" at bounding box center [151, 200] width 87 height 17
select select "NJ"
click option "New Jersey" at bounding box center [0, 0] width 0 height 0
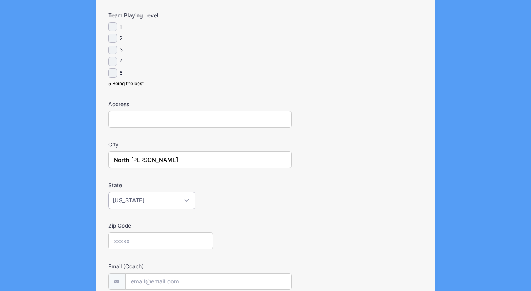
scroll to position [460, 0]
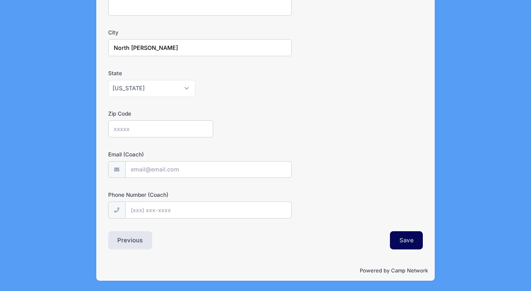
click at [405, 243] on button "Save" at bounding box center [406, 240] width 33 height 18
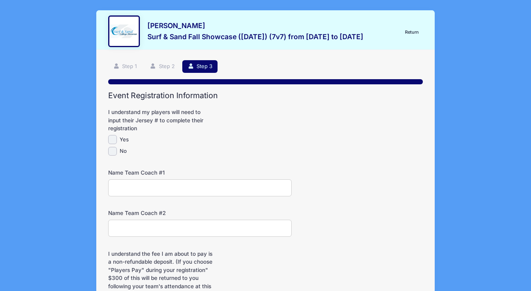
scroll to position [124, 0]
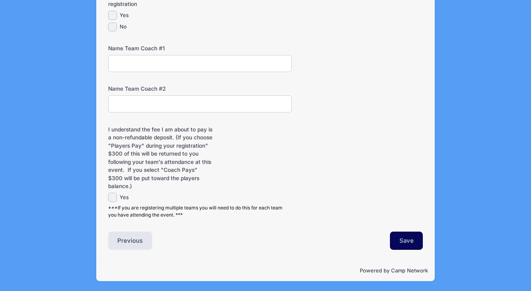
click at [406, 239] on button "Save" at bounding box center [406, 241] width 33 height 18
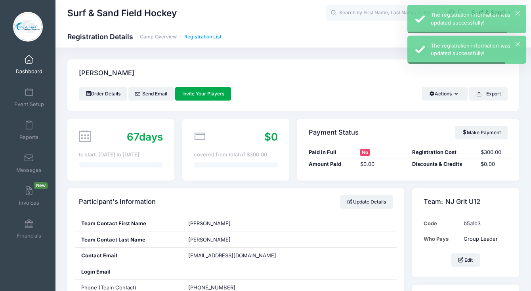
click at [191, 39] on link "Registration List" at bounding box center [202, 37] width 37 height 6
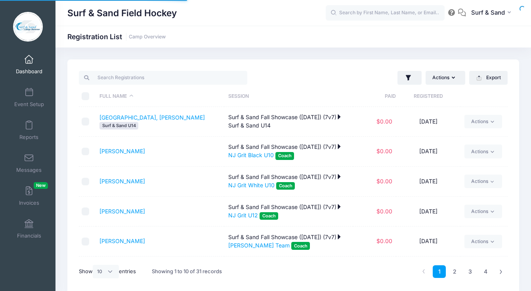
select select "10"
click at [407, 75] on icon "button" at bounding box center [409, 78] width 8 height 8
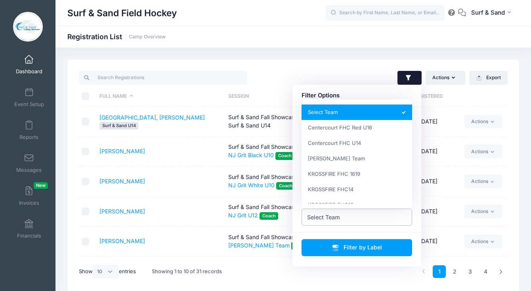
click at [341, 222] on span "Select Team" at bounding box center [357, 217] width 111 height 17
select select "[PERSON_NAME] Team"
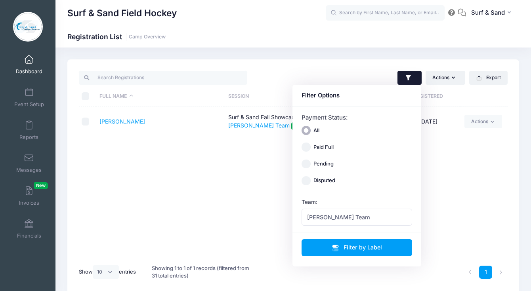
click at [166, 160] on div "Full Name Session Paid Registered [PERSON_NAME] & Sand Fall Showcase ([DATE]) (…" at bounding box center [293, 183] width 429 height 153
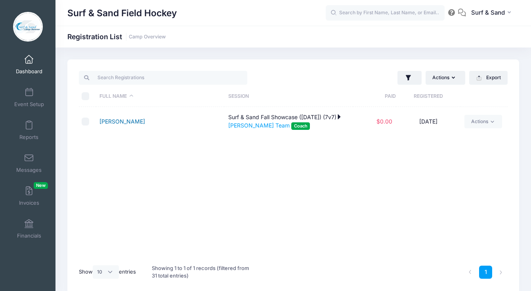
click at [122, 120] on link "[PERSON_NAME]" at bounding box center [122, 121] width 46 height 7
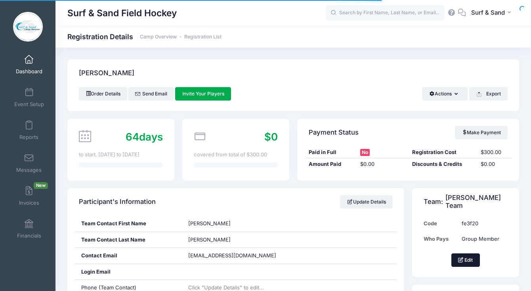
click at [466, 258] on button "Edit" at bounding box center [465, 260] width 29 height 13
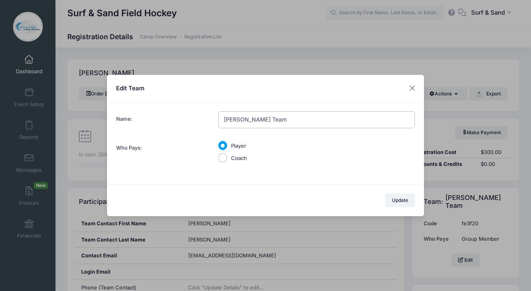
click at [228, 125] on input "[PERSON_NAME] Team" at bounding box center [316, 119] width 197 height 17
type input "NJ Grit U14"
click at [237, 157] on label "Coach" at bounding box center [239, 159] width 16 height 8
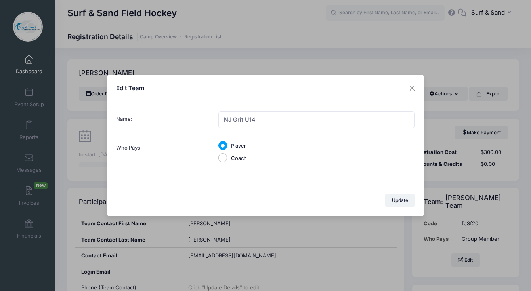
click at [227, 157] on input "Coach" at bounding box center [222, 157] width 9 height 9
radio input "true"
click at [421, 198] on div "Update" at bounding box center [265, 200] width 317 height 32
click at [412, 202] on button "Update" at bounding box center [400, 200] width 30 height 13
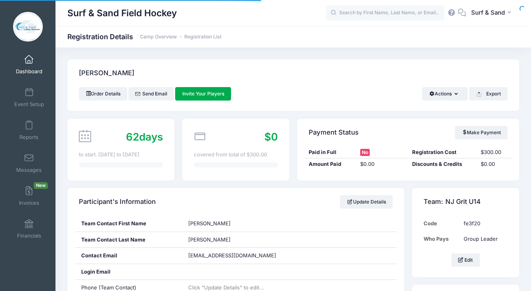
click at [355, 197] on link "Update Details" at bounding box center [366, 201] width 53 height 13
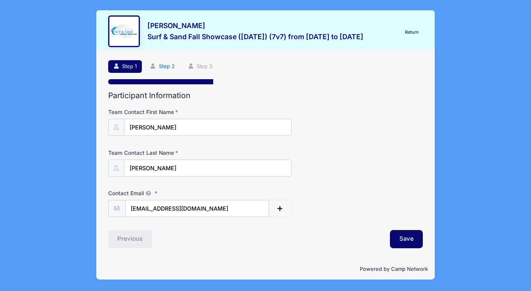
click at [165, 67] on link "Step 2" at bounding box center [162, 66] width 35 height 13
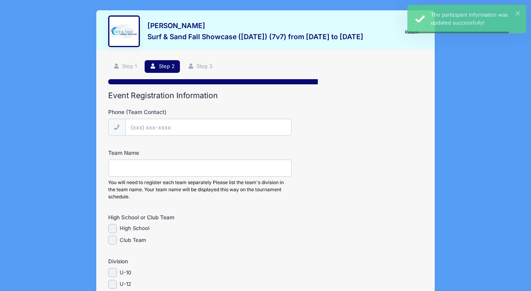
click at [176, 128] on input "Phone (Team Contact)" at bounding box center [208, 127] width 166 height 17
paste input "[PHONE_NUMBER]"
type input "[PHONE_NUMBER]"
click at [170, 169] on input "Team Name" at bounding box center [200, 168] width 184 height 17
type input "NJ Grit U14"
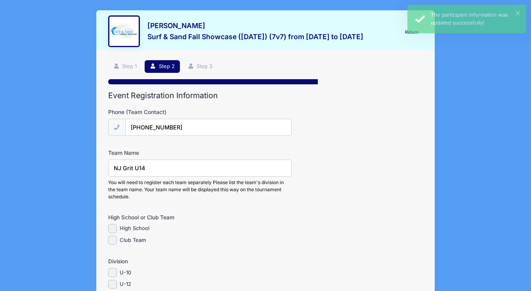
click at [133, 239] on label "Club Team" at bounding box center [133, 241] width 26 height 8
click at [117, 239] on input "Club Team" at bounding box center [112, 240] width 9 height 9
checkbox input "true"
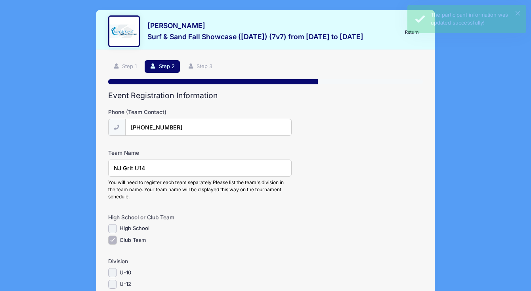
scroll to position [68, 0]
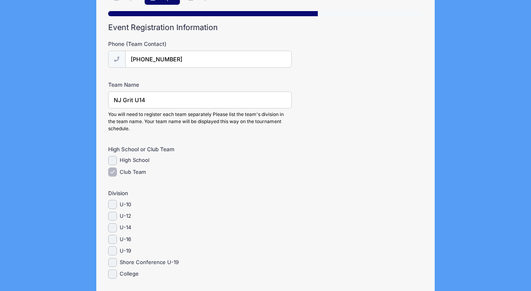
click at [128, 226] on label "U-14" at bounding box center [125, 228] width 11 height 8
click at [117, 226] on input "U-14" at bounding box center [112, 228] width 9 height 9
checkbox input "true"
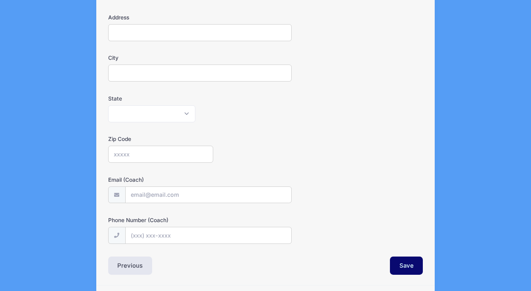
scroll to position [435, 0]
click at [159, 70] on input "City" at bounding box center [200, 73] width 184 height 17
type input "North [PERSON_NAME]"
click at [108, 106] on select "Alabama Alaska American Samoa Arizona Arkansas Armed Forces Africa Armed Forces…" at bounding box center [151, 114] width 87 height 17
select select "NJ"
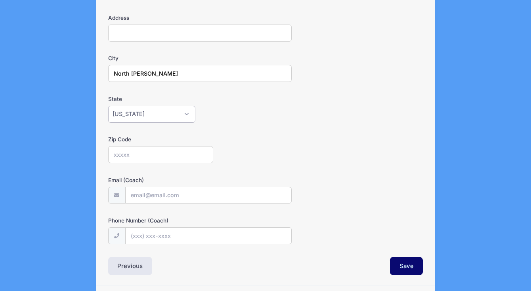
click option "New Jersey" at bounding box center [0, 0] width 0 height 0
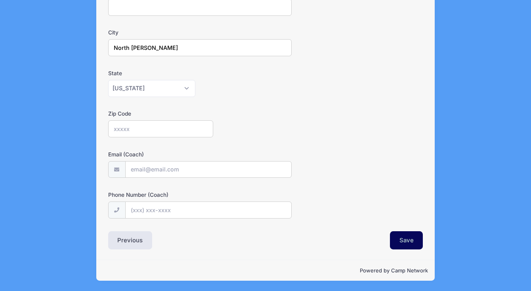
click at [403, 243] on button "Save" at bounding box center [406, 240] width 33 height 18
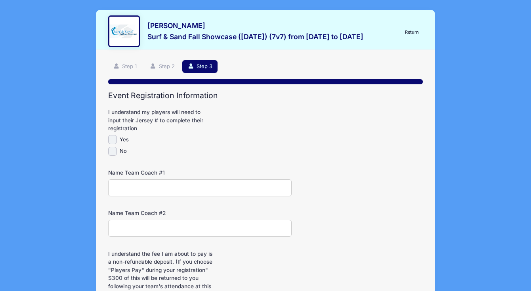
scroll to position [124, 0]
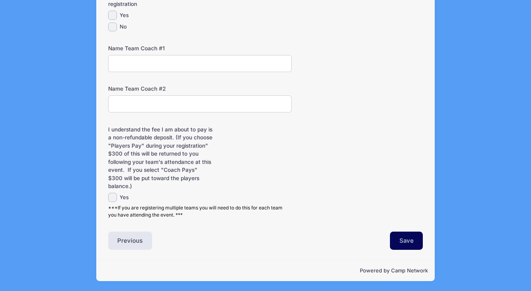
click at [405, 239] on button "Save" at bounding box center [406, 241] width 33 height 18
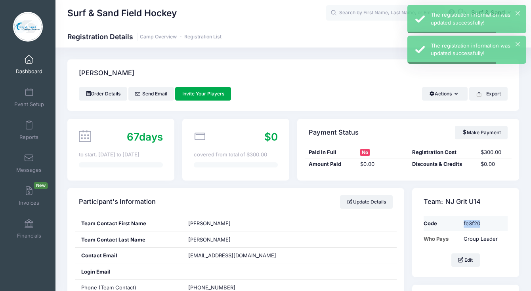
drag, startPoint x: 485, startPoint y: 222, endPoint x: 462, endPoint y: 222, distance: 23.8
click at [462, 222] on td "fe3f20" at bounding box center [484, 223] width 48 height 15
copy td "fe3f20"
click at [200, 37] on link "Registration List" at bounding box center [202, 37] width 37 height 6
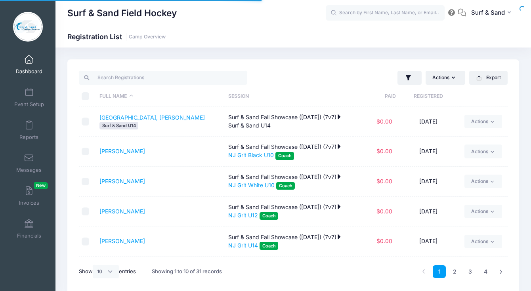
select select "10"
click at [412, 84] on button "button" at bounding box center [409, 78] width 24 height 14
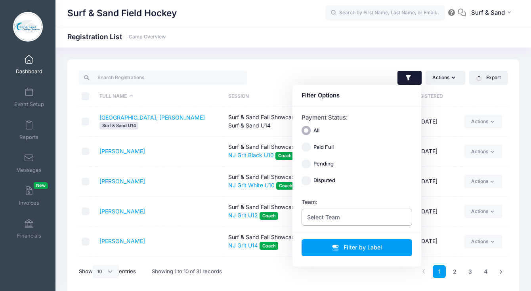
click at [346, 219] on span "Select Team" at bounding box center [357, 217] width 111 height 17
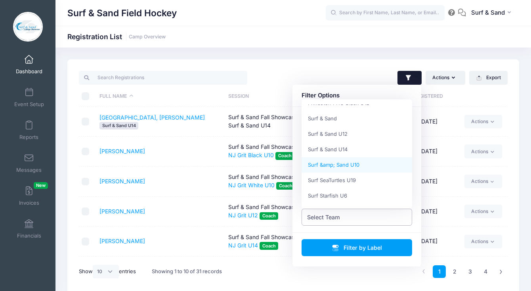
scroll to position [66, 0]
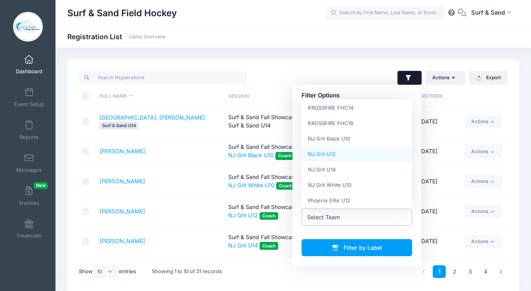
select select "NJ Grit U12"
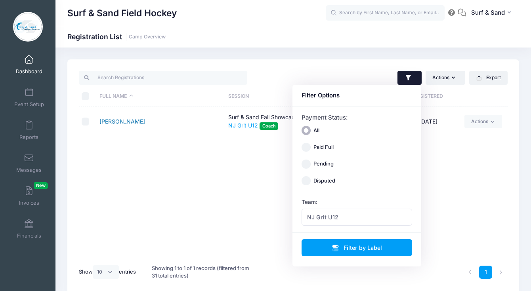
click at [120, 124] on link "Cosse, Jill" at bounding box center [122, 121] width 46 height 7
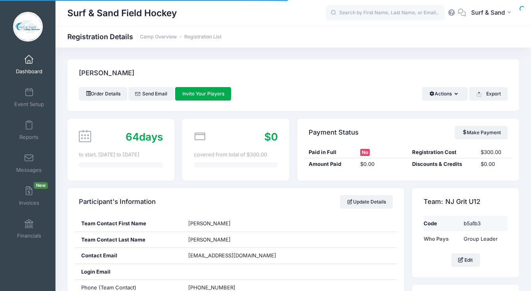
click at [469, 224] on td "b5a1b3" at bounding box center [484, 223] width 48 height 15
copy td "b5a1b3"
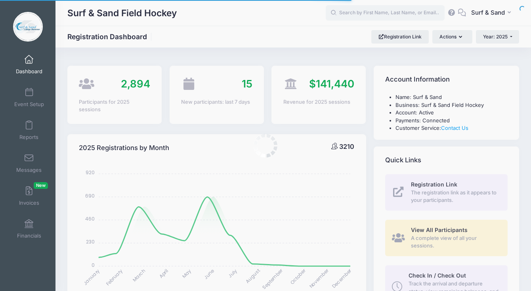
select select
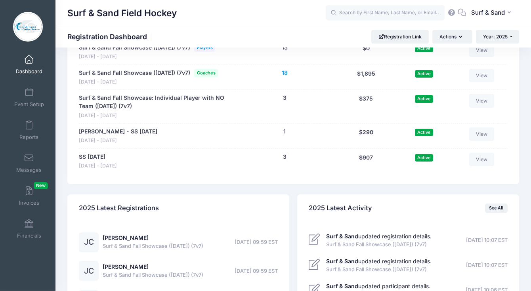
scroll to position [1717, 0]
